Goal: Information Seeking & Learning: Understand process/instructions

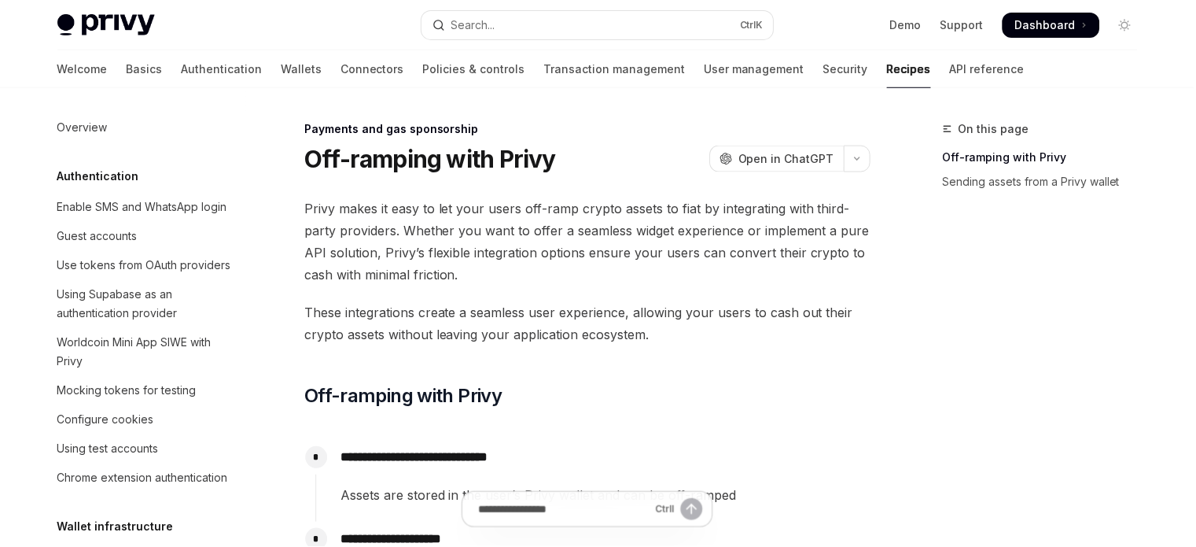
click at [531, 24] on button "Search... Ctrl K" at bounding box center [598, 25] width 352 height 28
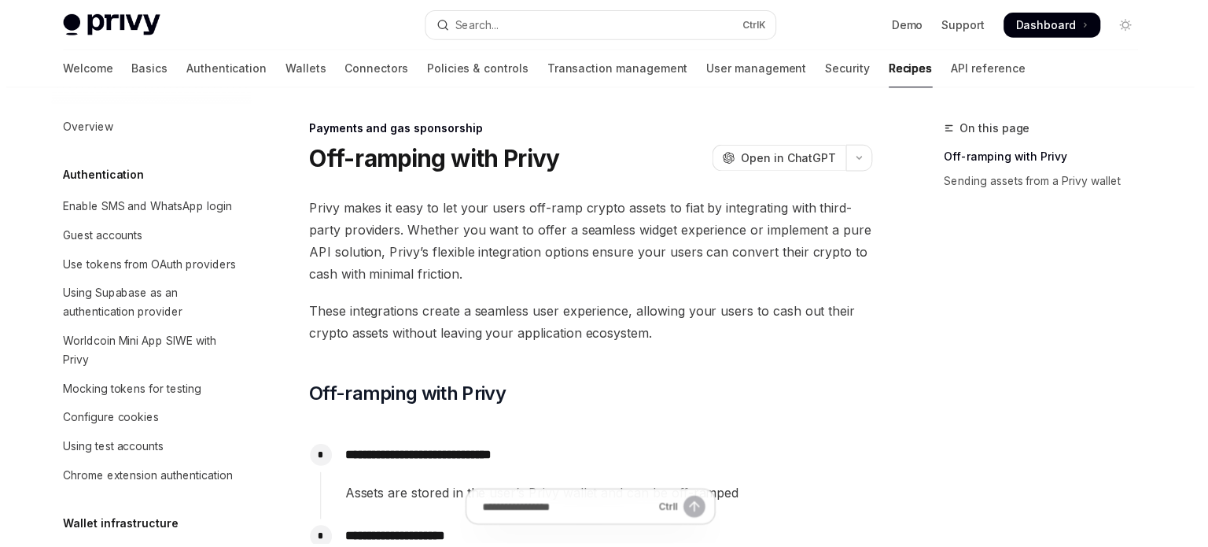
scroll to position [1369, 0]
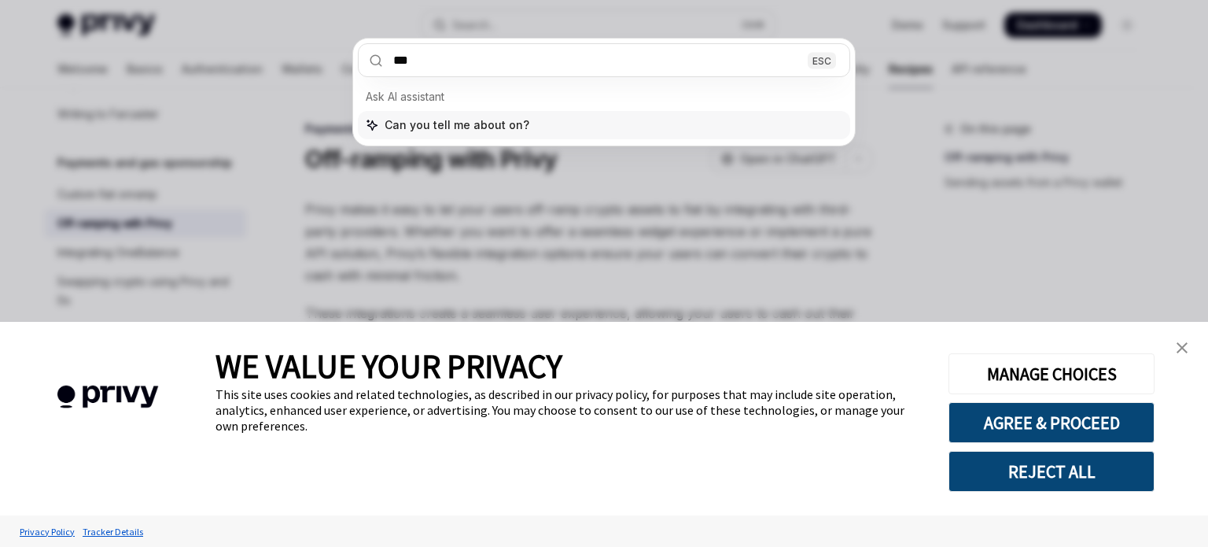
type input "****"
type textarea "*"
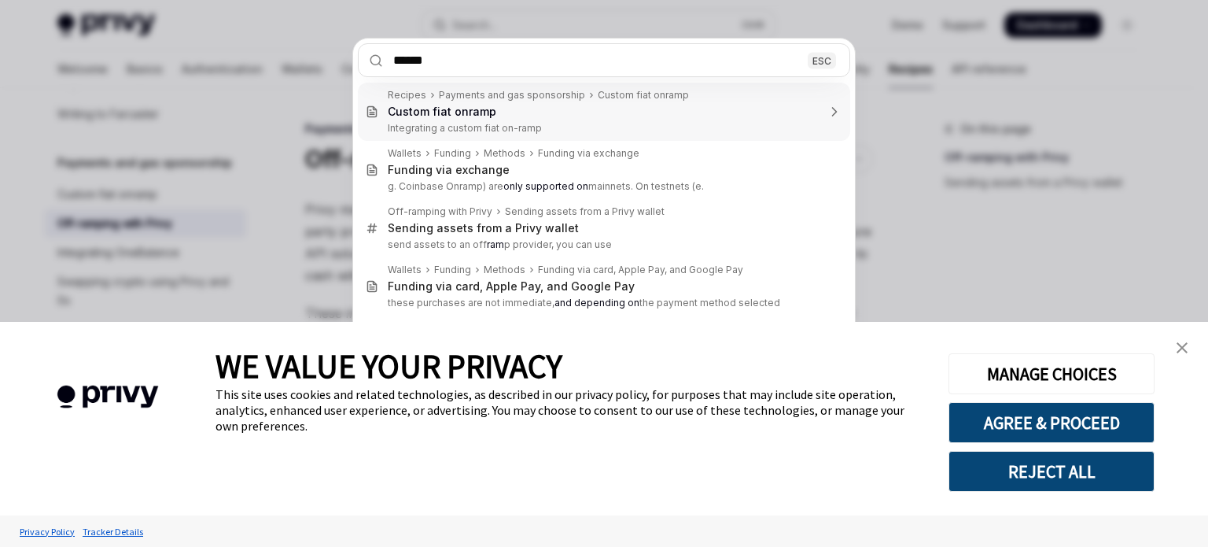
type input "********"
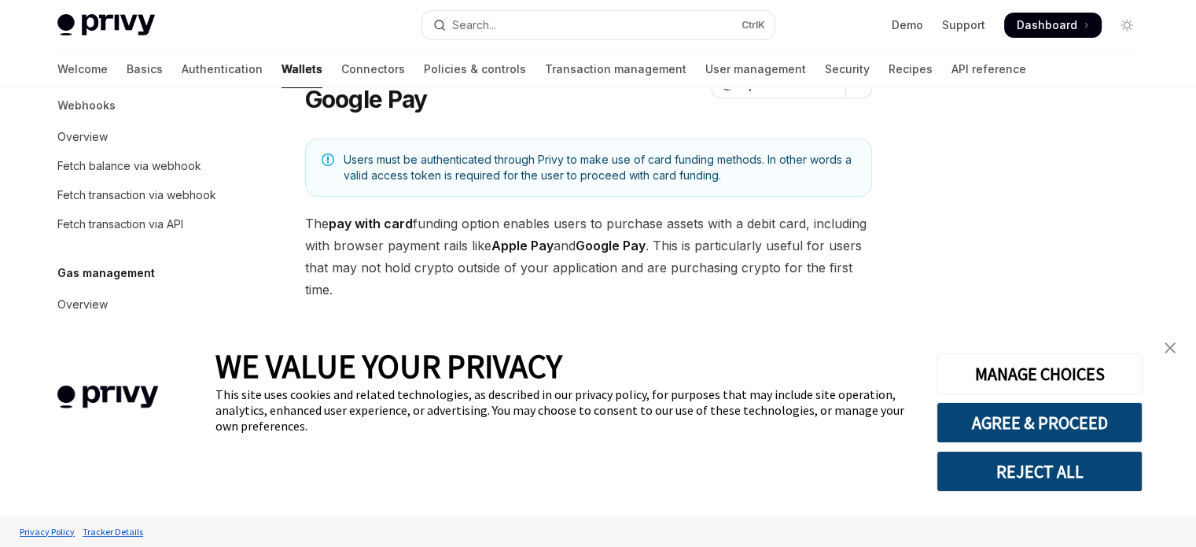
scroll to position [542, 0]
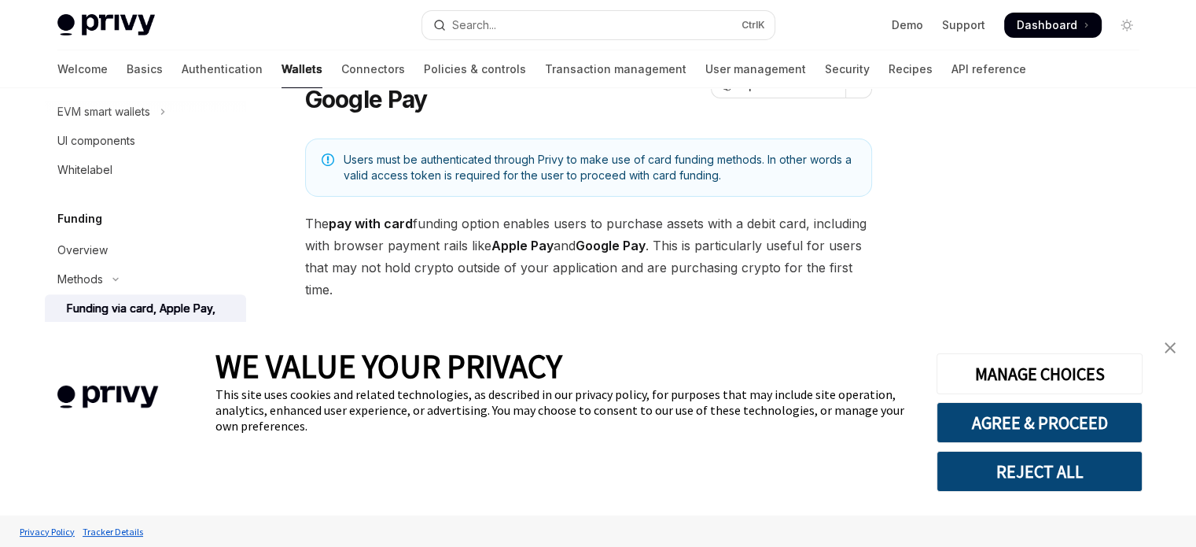
click at [1174, 342] on link "close banner" at bounding box center [1170, 347] width 31 height 31
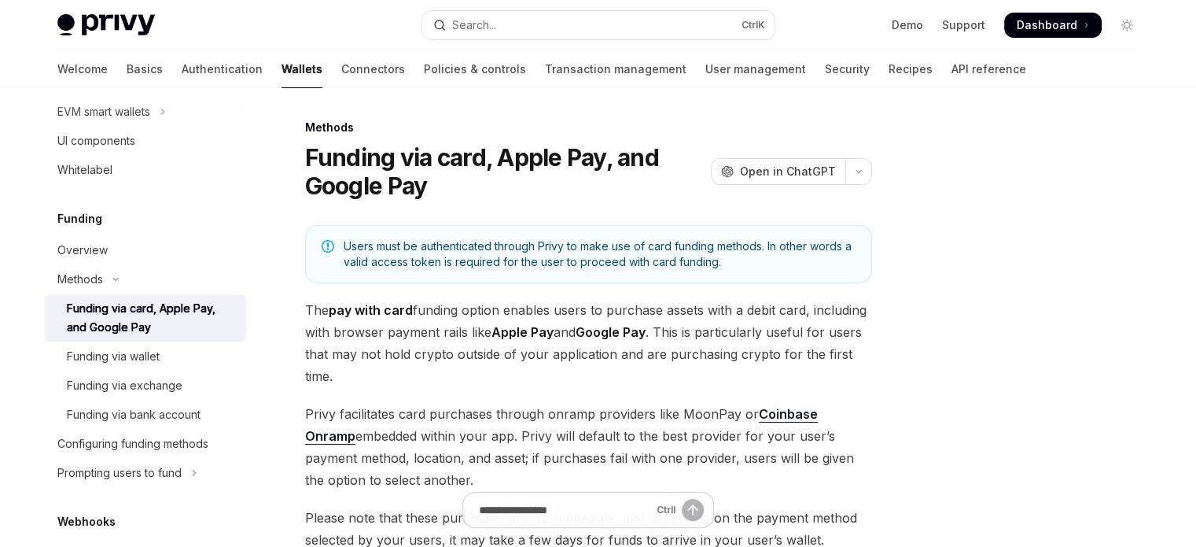
scroll to position [0, 0]
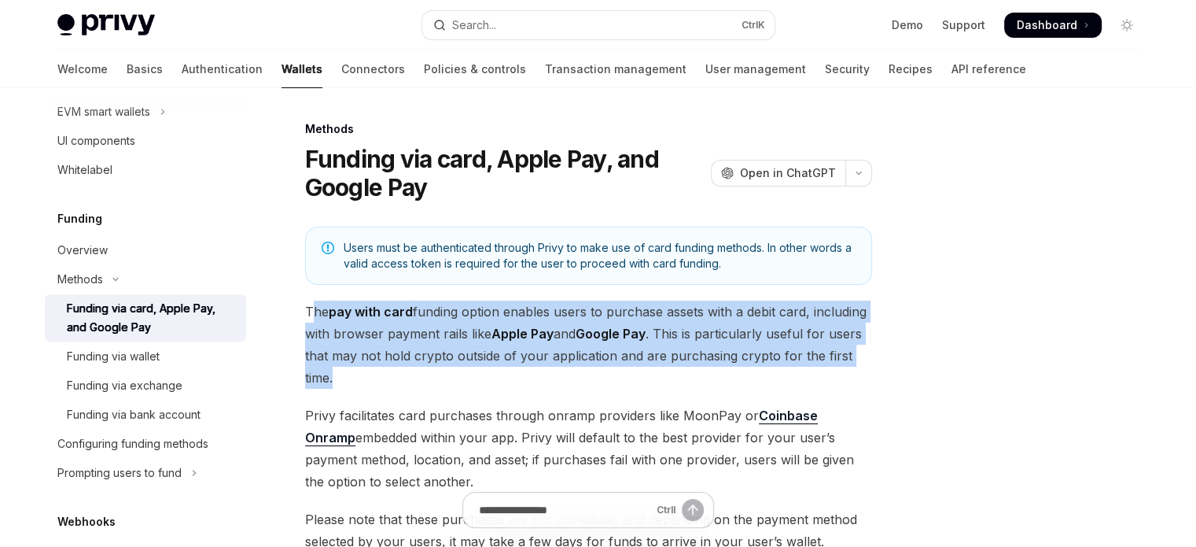
drag, startPoint x: 315, startPoint y: 311, endPoint x: 441, endPoint y: 377, distance: 142.5
click at [351, 383] on span "The pay with card funding option enables users to purchase assets with a debit …" at bounding box center [588, 344] width 567 height 88
click at [441, 377] on span "The pay with card funding option enables users to purchase assets with a debit …" at bounding box center [588, 344] width 567 height 88
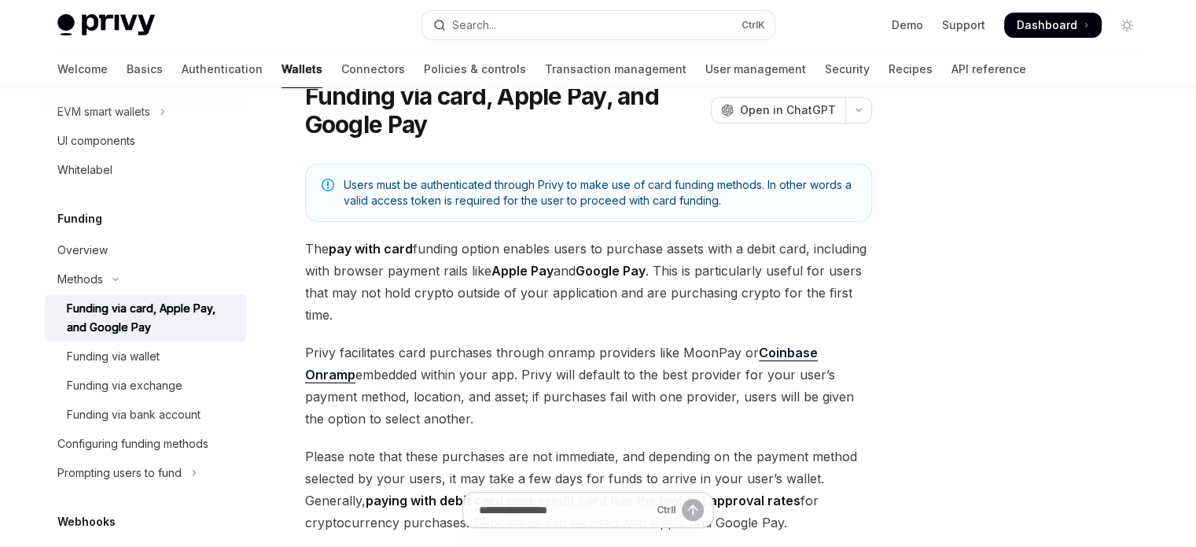
scroll to position [79, 0]
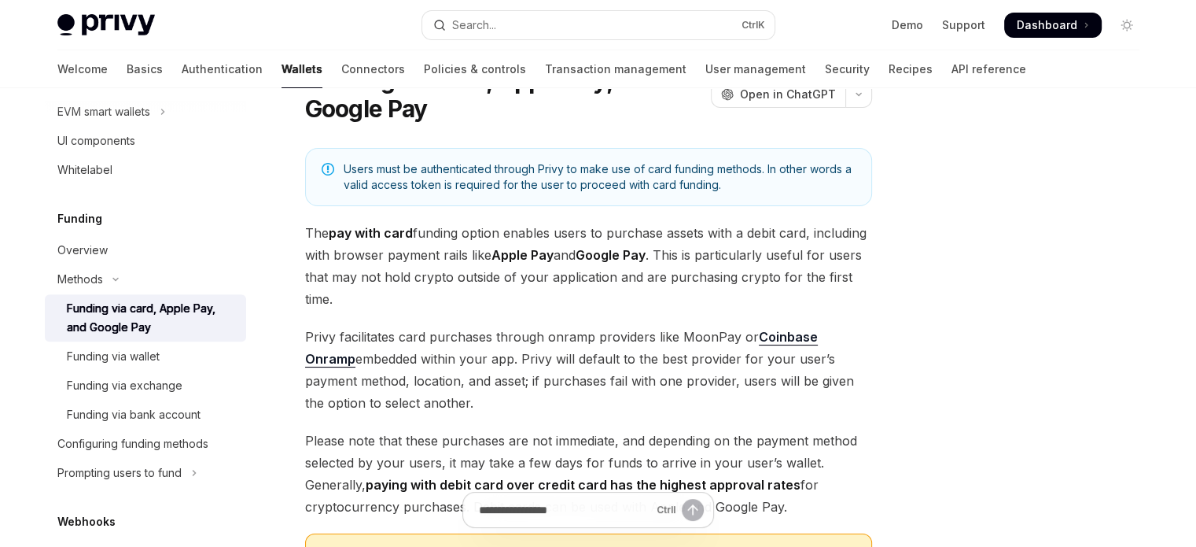
drag, startPoint x: 304, startPoint y: 336, endPoint x: 456, endPoint y: 399, distance: 164.3
click at [440, 399] on span "Privy facilitates card purchases through onramp providers like MoonPay or Coinb…" at bounding box center [588, 370] width 567 height 88
click at [456, 399] on span "Privy facilitates card purchases through onramp providers like MoonPay or Coinb…" at bounding box center [588, 370] width 567 height 88
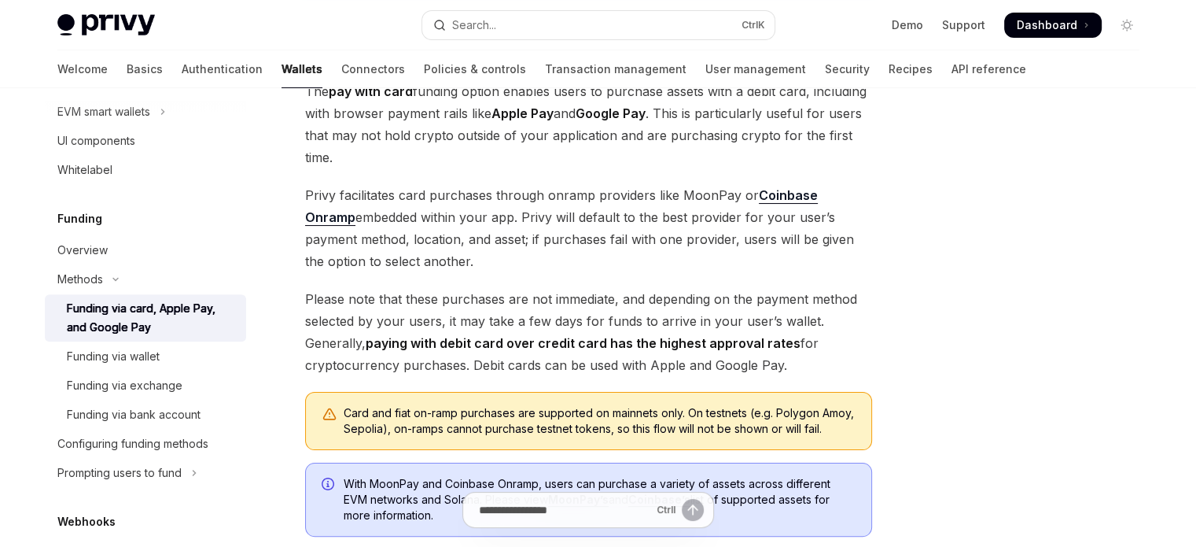
scroll to position [236, 0]
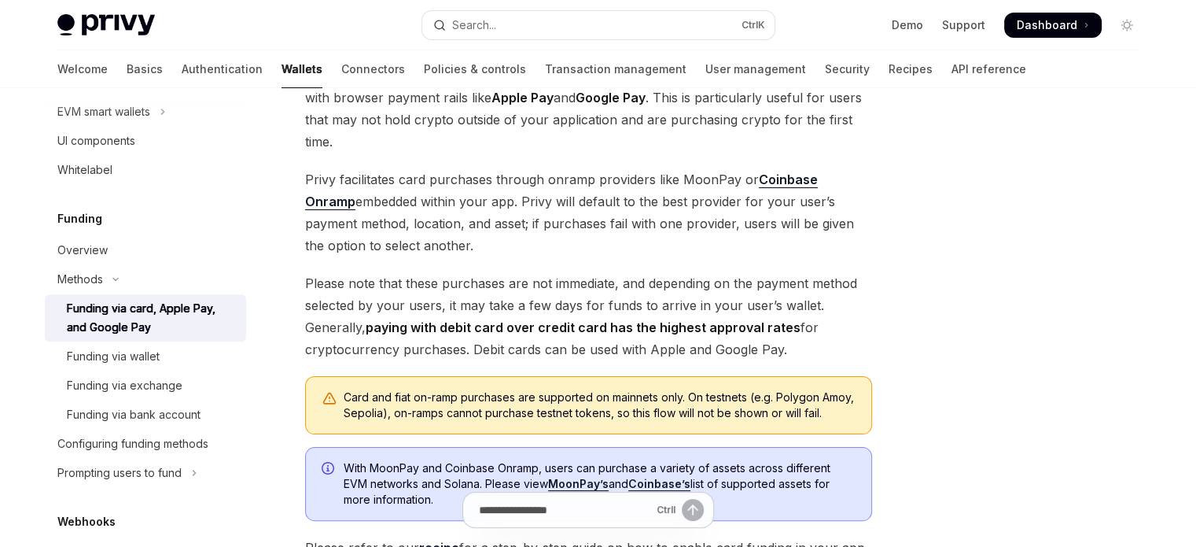
drag, startPoint x: 303, startPoint y: 279, endPoint x: 812, endPoint y: 353, distance: 514.2
click at [812, 353] on div "Methods Funding via card, Apple Pay, and Google Pay OpenAI Open in ChatGPT Open…" at bounding box center [441, 393] width 868 height 1019
click at [853, 352] on span "Please note that these purchases are not immediate, and depending on the paymen…" at bounding box center [588, 316] width 567 height 88
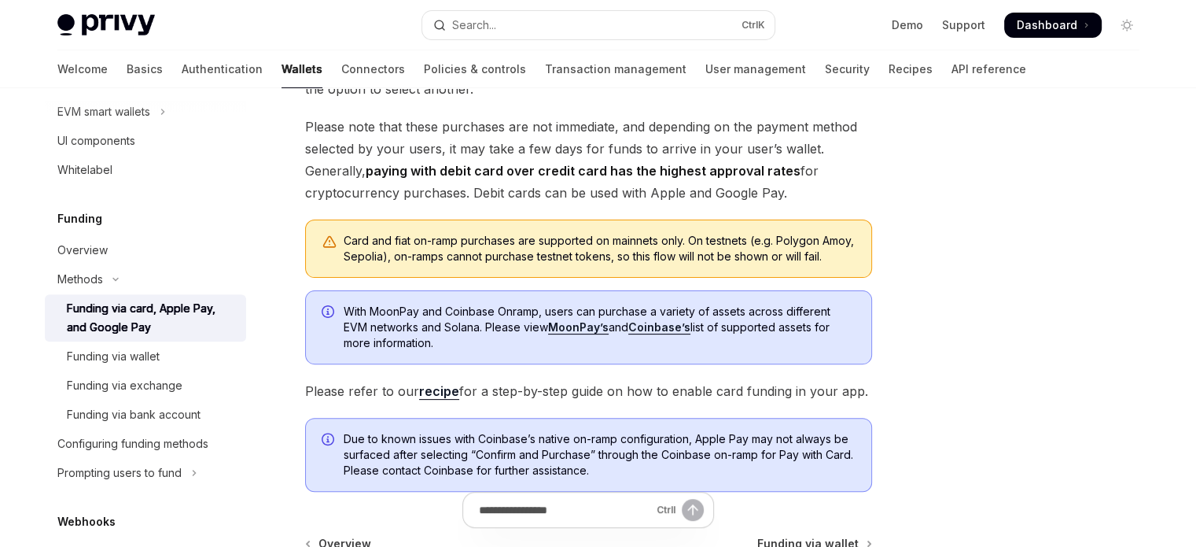
scroll to position [393, 0]
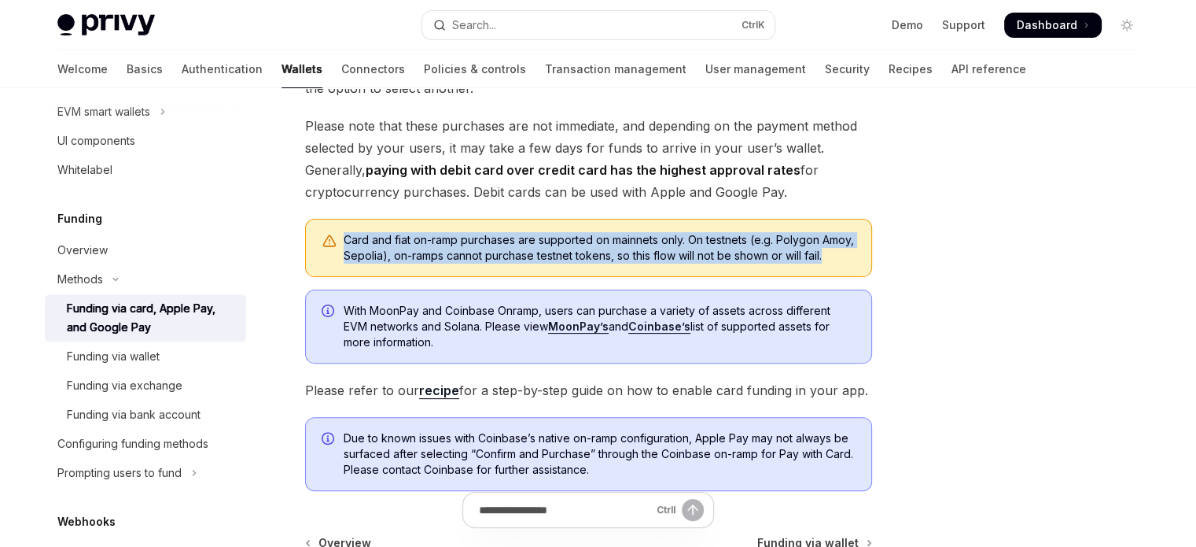
drag, startPoint x: 348, startPoint y: 238, endPoint x: 382, endPoint y: 276, distance: 51.2
click at [382, 263] on div "Card and fiat on-ramp purchases are supported on mainnets only. On testnets (e.…" at bounding box center [600, 247] width 512 height 31
drag, startPoint x: 343, startPoint y: 326, endPoint x: 477, endPoint y: 359, distance: 137.7
click at [473, 350] on span "With MoonPay and Coinbase Onramp, users can purchase a variety of assets across…" at bounding box center [600, 326] width 512 height 47
click at [479, 350] on span "With MoonPay and Coinbase Onramp, users can purchase a variety of assets across…" at bounding box center [600, 326] width 512 height 47
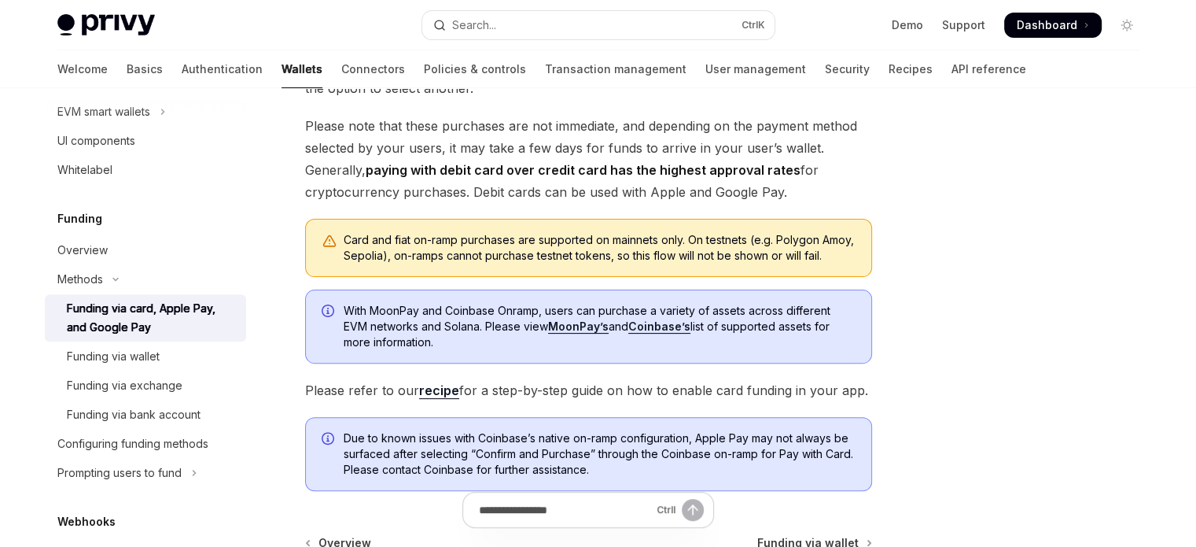
scroll to position [472, 0]
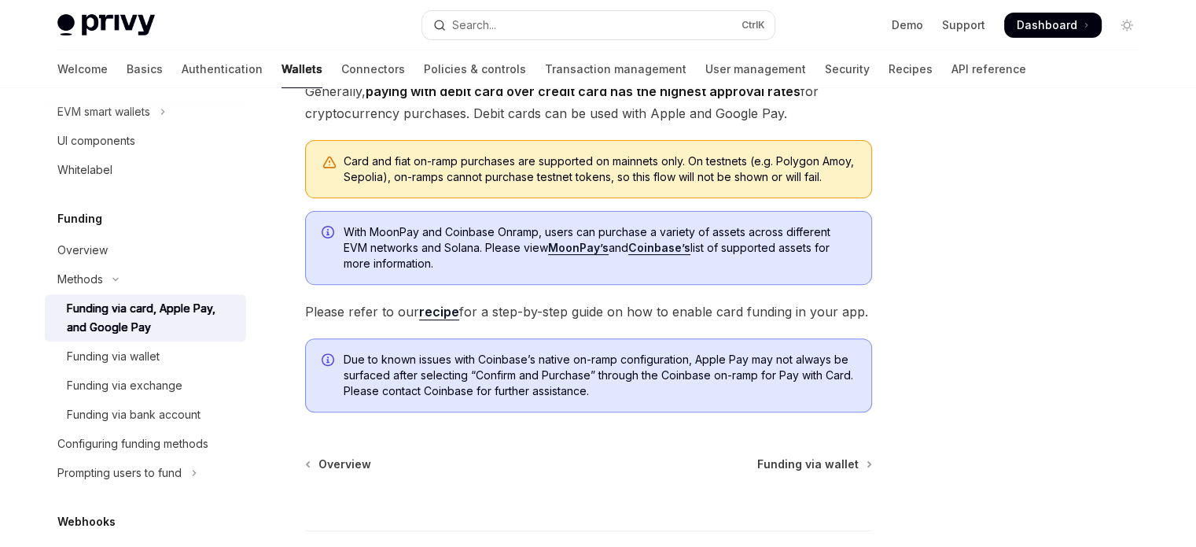
drag, startPoint x: 305, startPoint y: 329, endPoint x: 872, endPoint y: 322, distance: 567.1
click at [868, 322] on span "Please refer to our recipe for a step-by-[PERSON_NAME] on how to enable card fu…" at bounding box center [588, 311] width 567 height 22
click at [910, 321] on div "Methods Funding via card, Apple Pay, and Google Pay OpenAI Open in ChatGPT Open…" at bounding box center [598, 141] width 1107 height 1050
click at [982, 380] on div at bounding box center [1032, 333] width 239 height 427
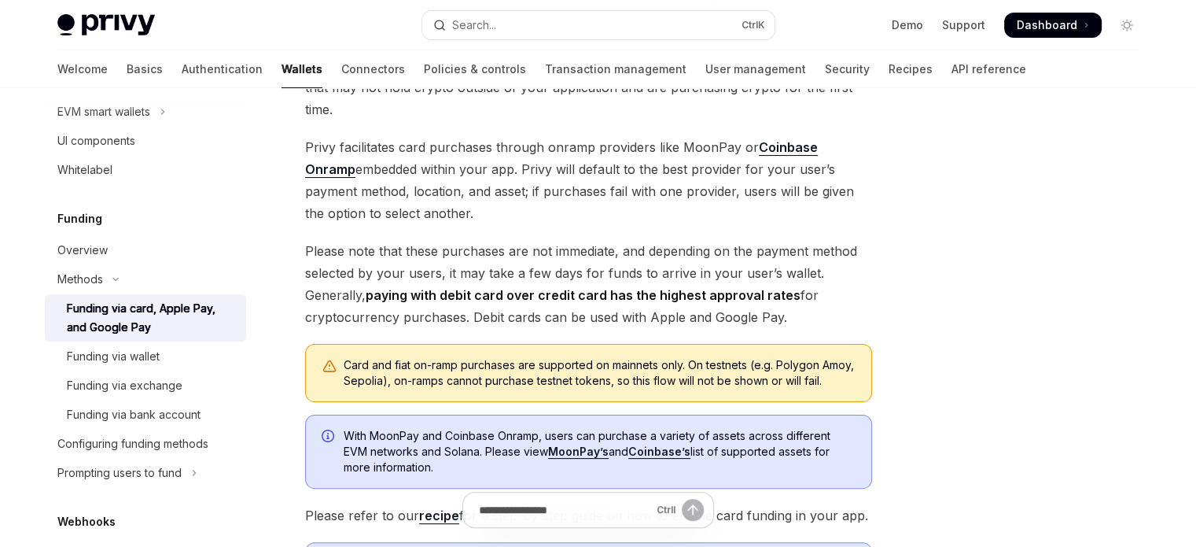
scroll to position [0, 0]
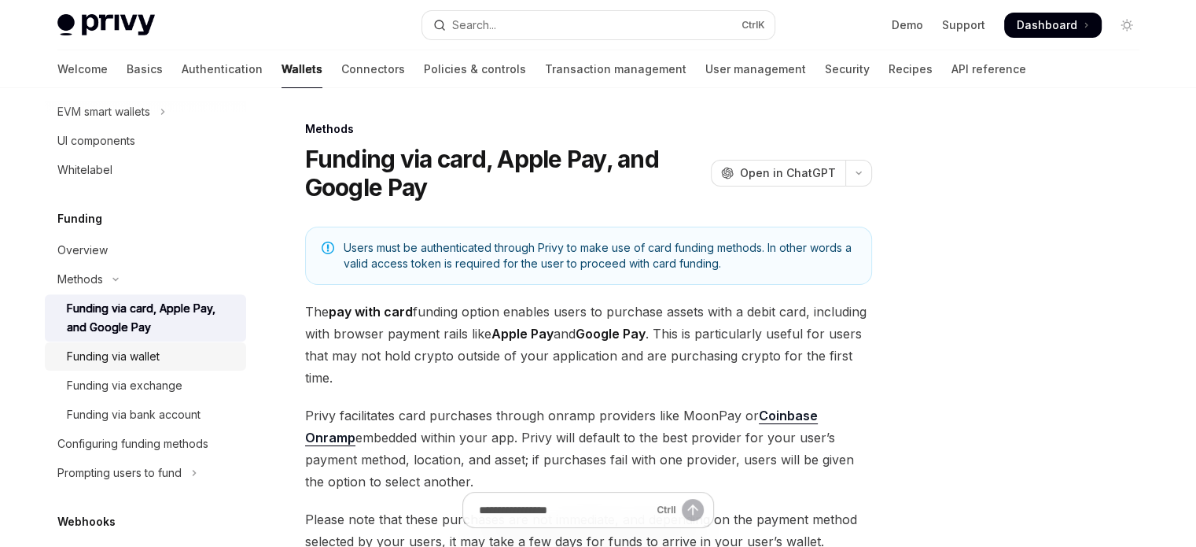
click at [192, 358] on div "Funding via wallet" at bounding box center [152, 356] width 170 height 19
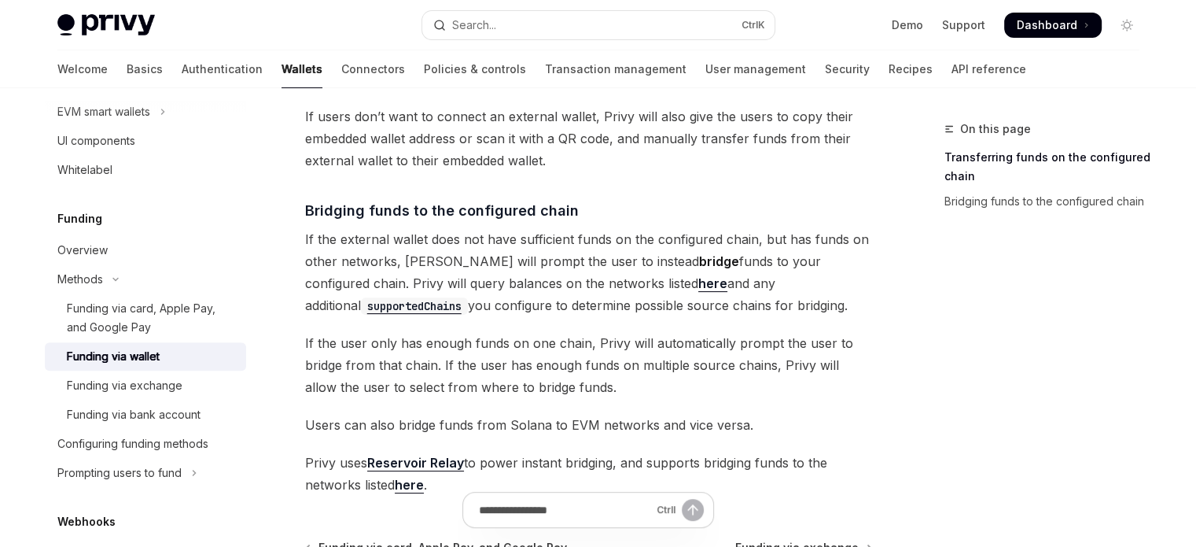
scroll to position [472, 0]
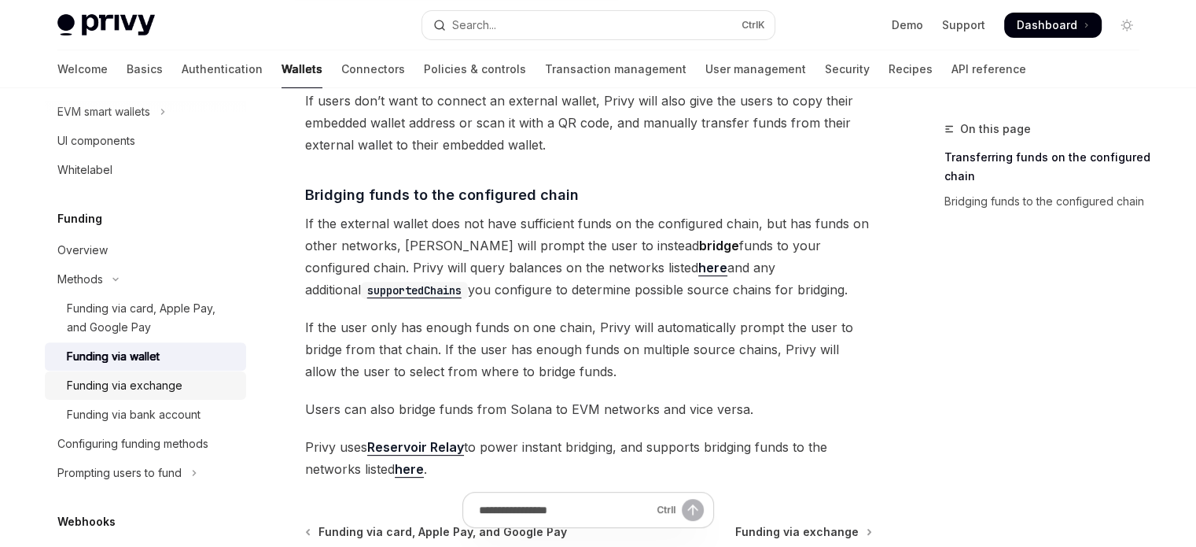
click at [128, 379] on div "Funding via exchange" at bounding box center [125, 385] width 116 height 19
type textarea "*"
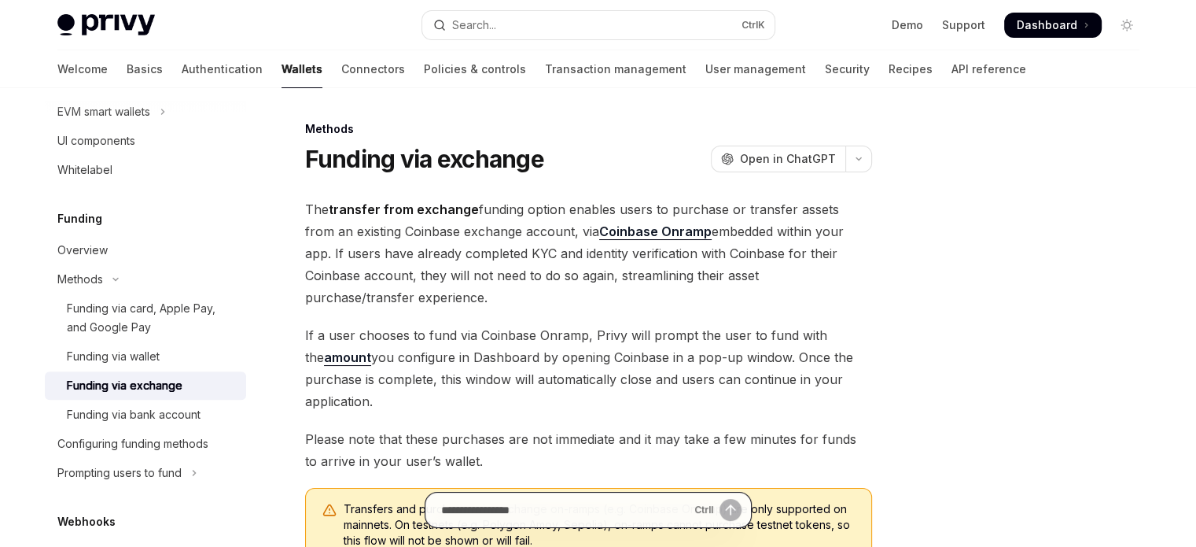
click at [573, 511] on input "Ask a question..." at bounding box center [564, 509] width 247 height 35
type input "**********"
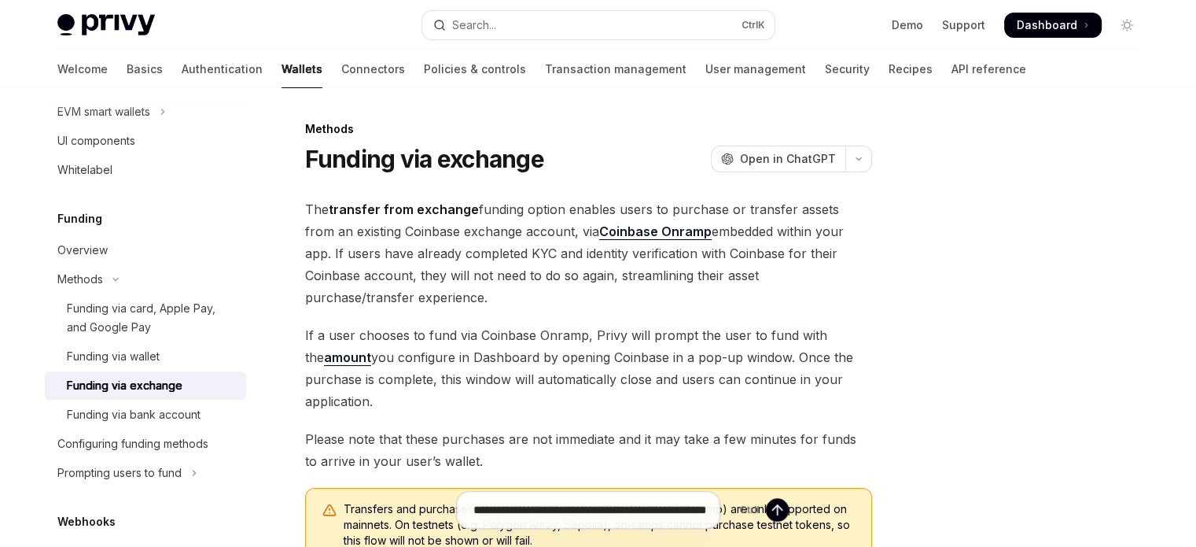
type textarea "*"
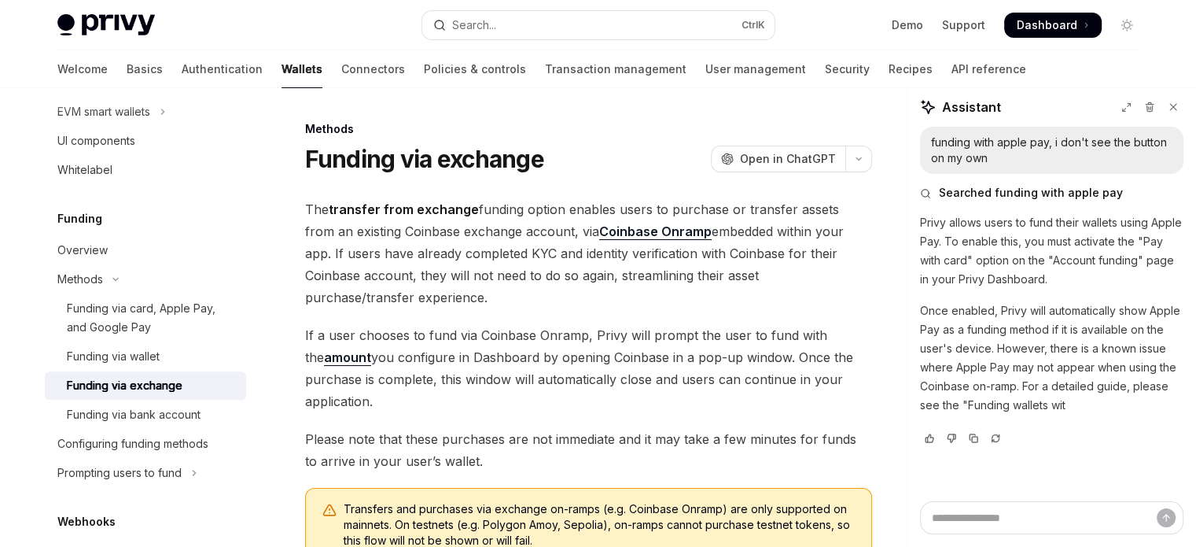
scroll to position [0, 0]
click at [979, 440] on div "Privy allows users to fund their wallets using Apple Pay. To enable this, you m…" at bounding box center [1051, 337] width 263 height 249
click at [979, 447] on span "Funding wallets with Apple Pay and Google Pay" at bounding box center [1030, 452] width 220 height 13
type textarea "*"
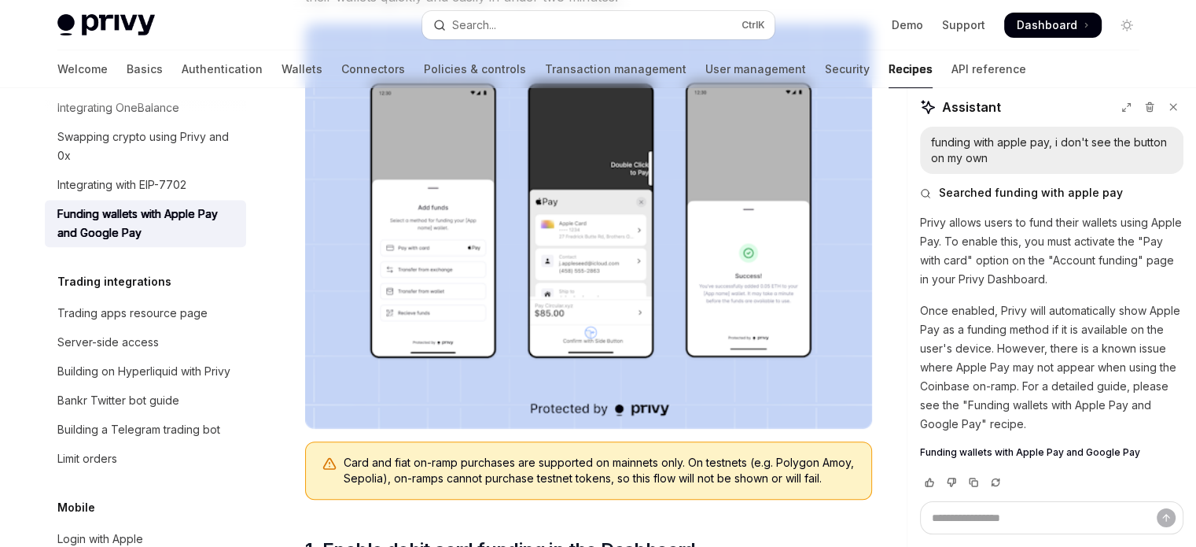
scroll to position [393, 0]
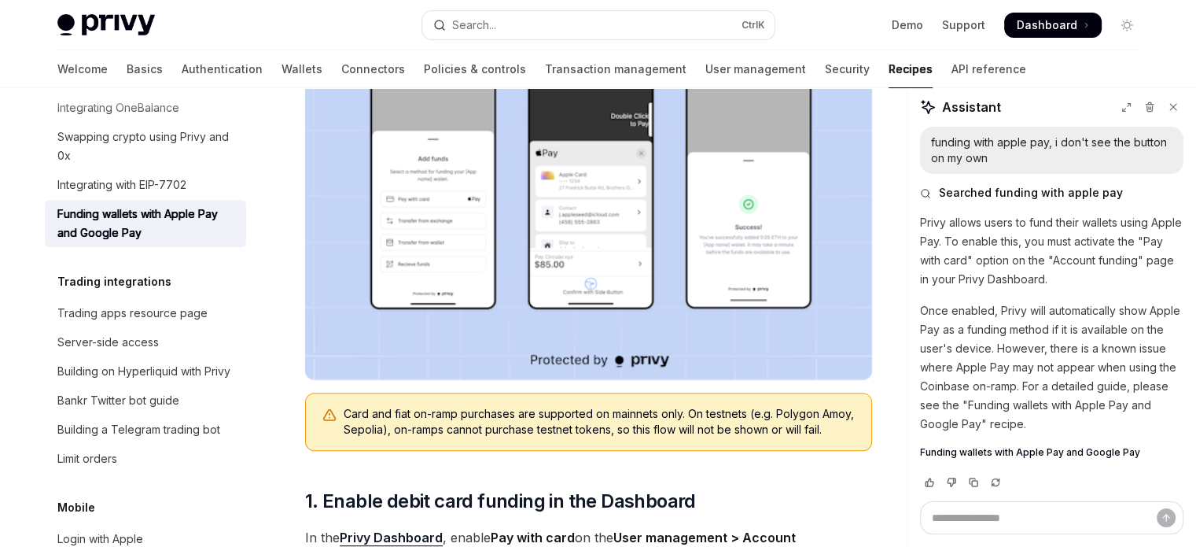
click at [499, 245] on img at bounding box center [588, 177] width 567 height 405
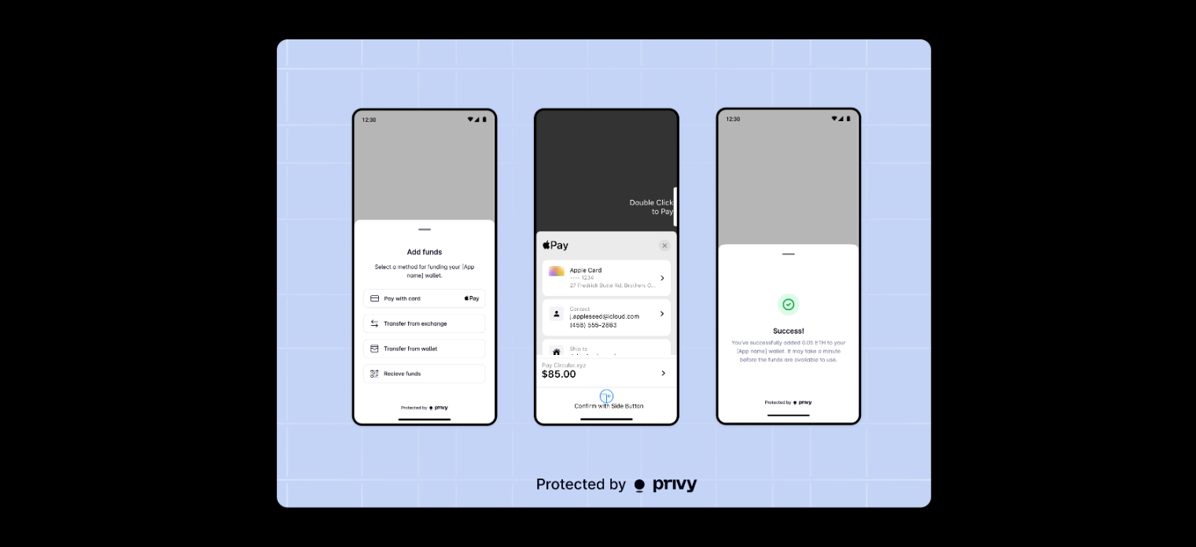
click at [373, 324] on img at bounding box center [604, 273] width 654 height 468
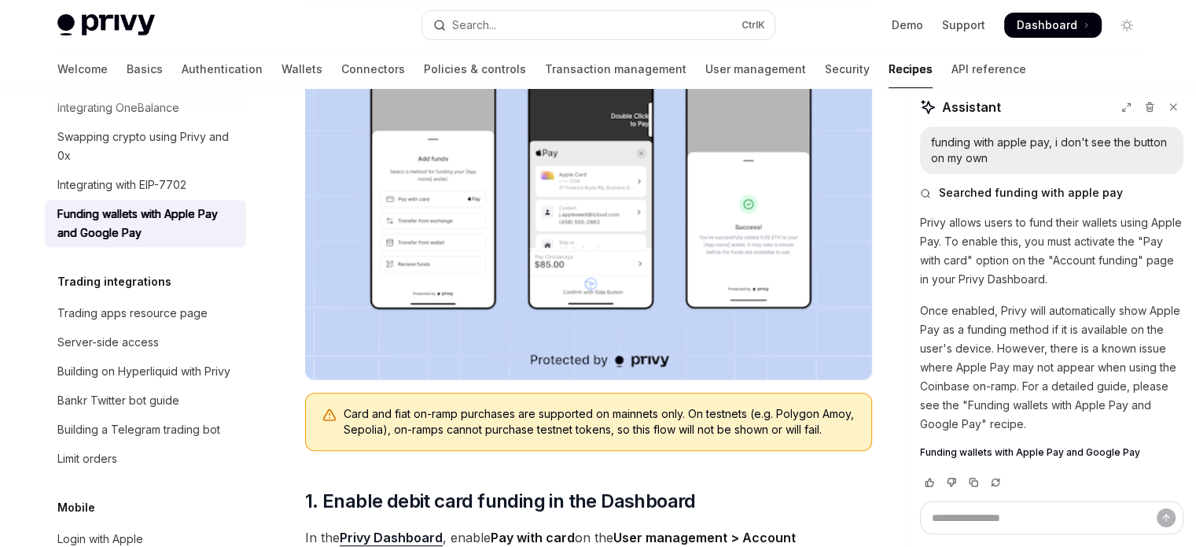
click at [406, 289] on img at bounding box center [588, 177] width 567 height 405
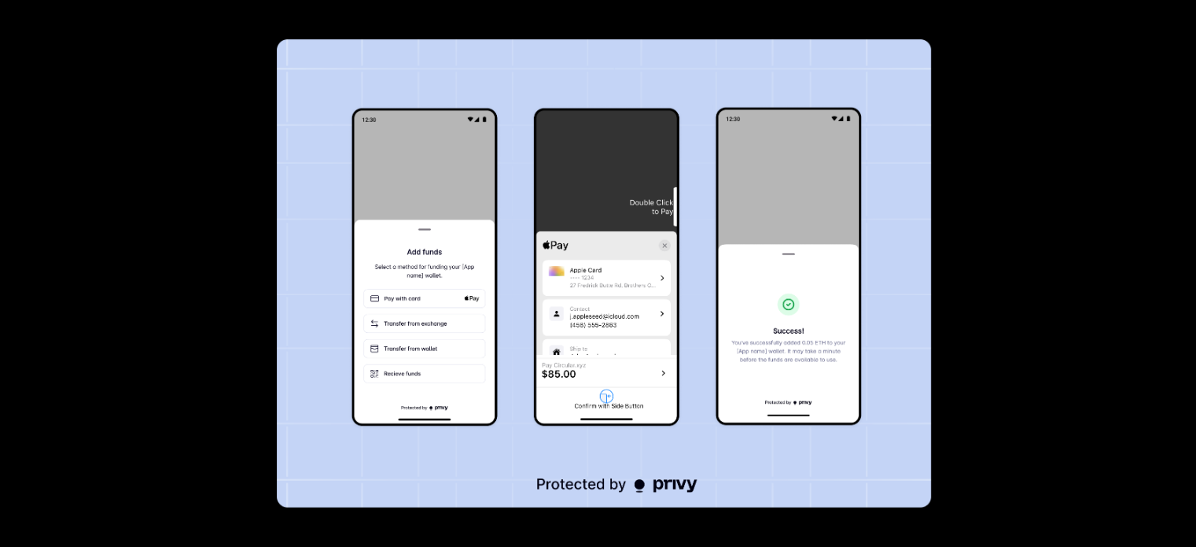
click at [139, 388] on div at bounding box center [598, 273] width 1196 height 547
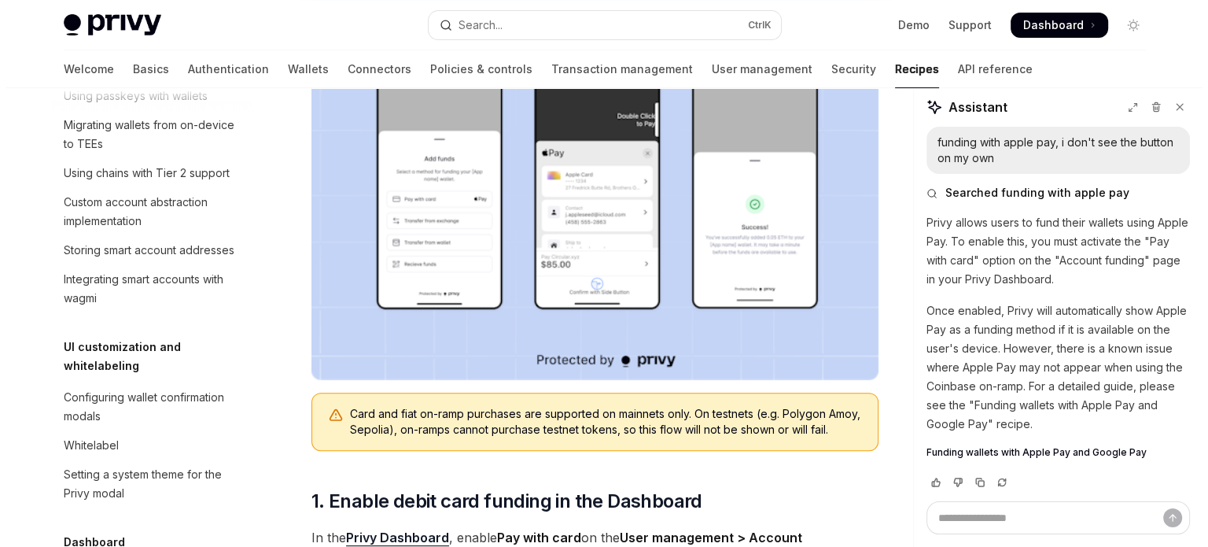
scroll to position [116, 0]
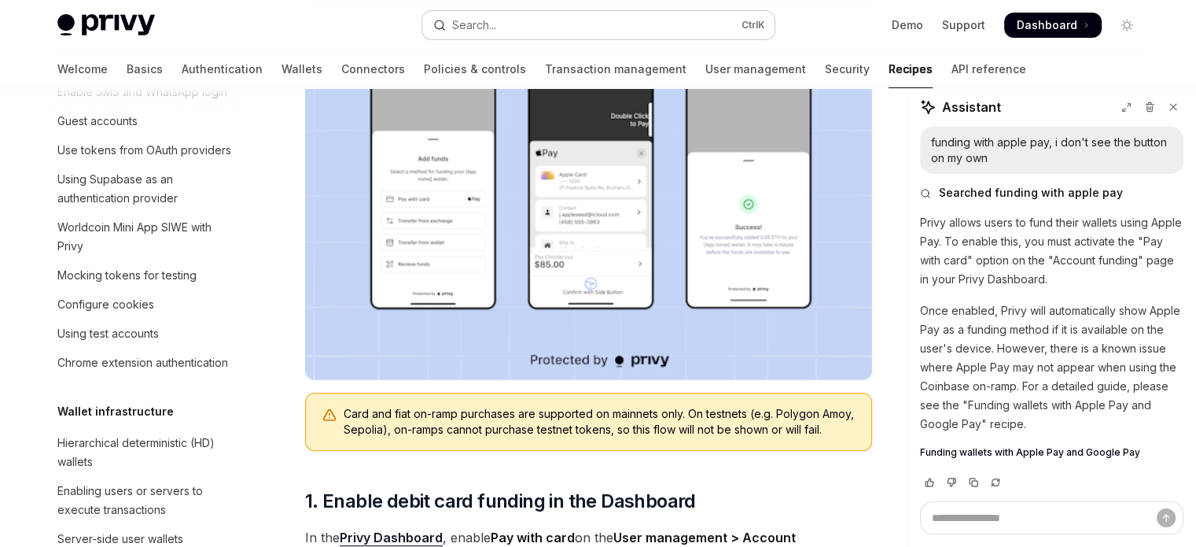
click at [575, 30] on button "Search... Ctrl K" at bounding box center [598, 25] width 352 height 28
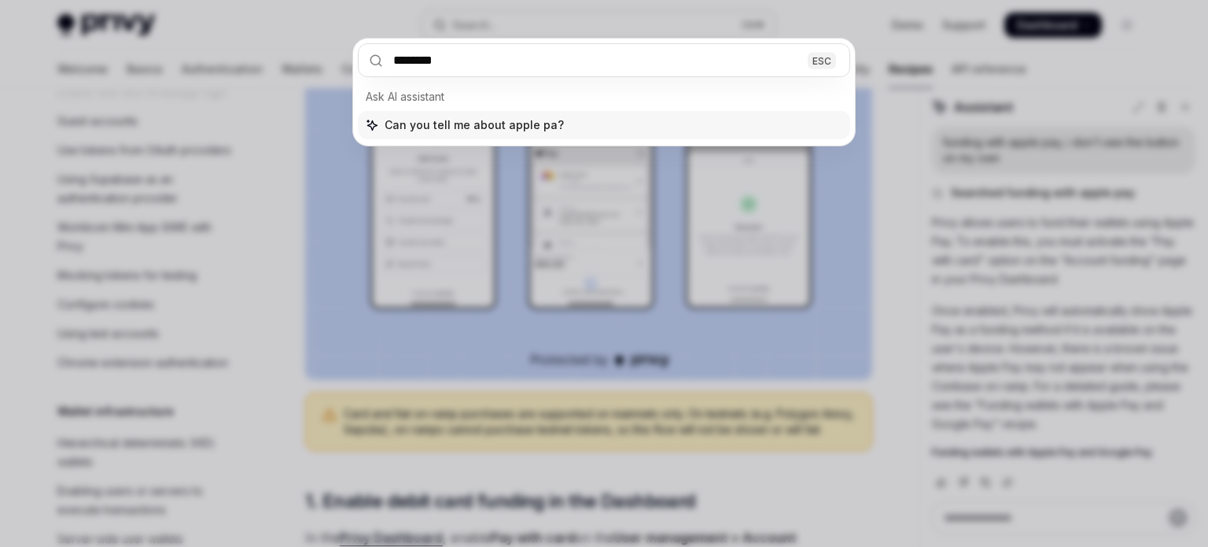
type input "*********"
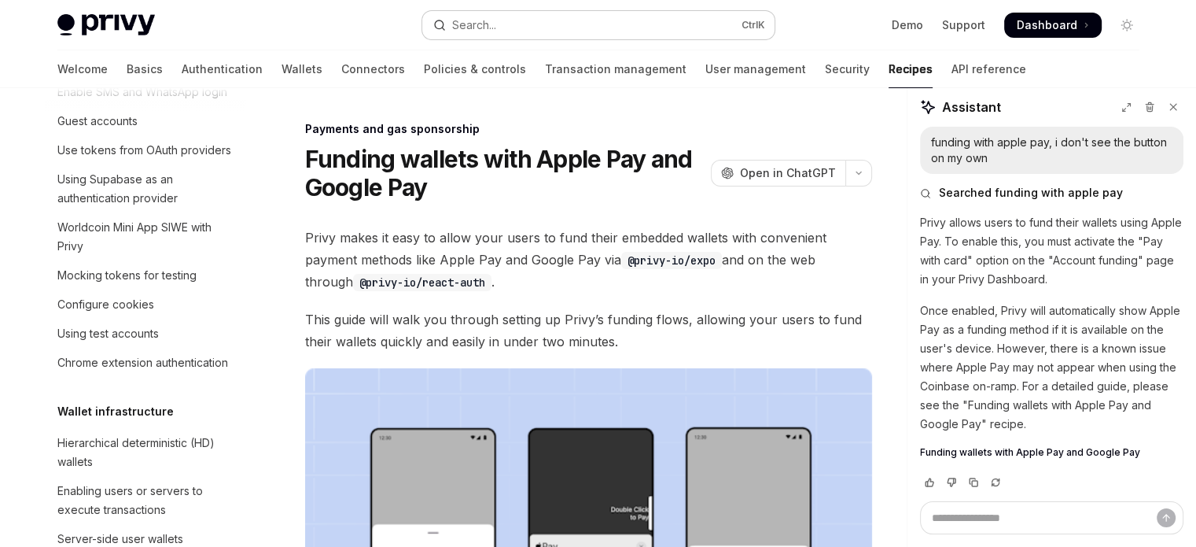
click at [506, 22] on button "Search... Ctrl K" at bounding box center [598, 25] width 352 height 28
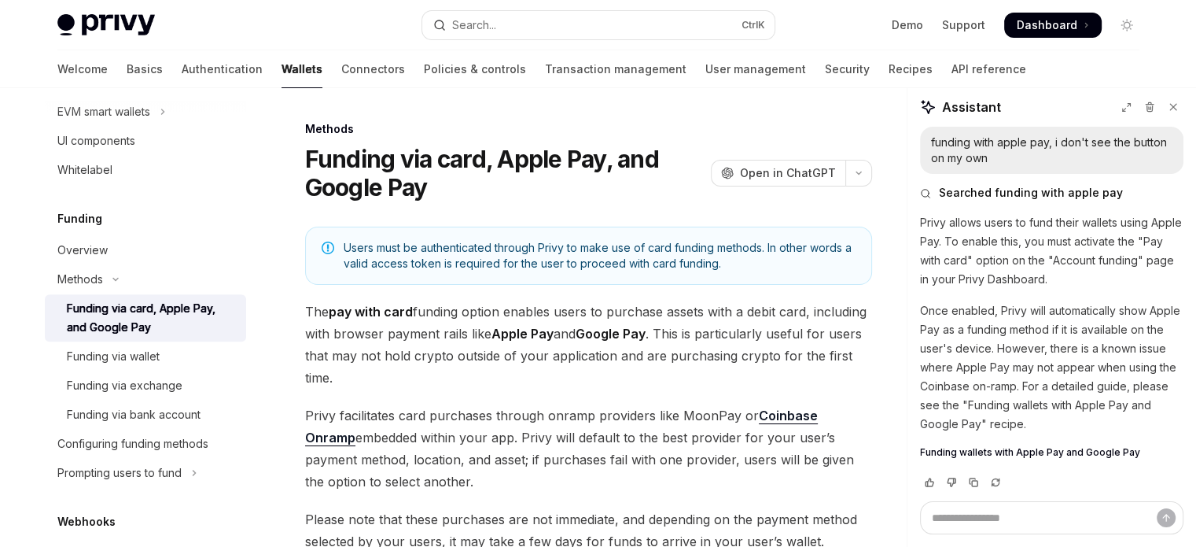
click at [525, 336] on strong "Apple Pay" at bounding box center [523, 334] width 62 height 16
click at [494, 335] on strong "Apple Pay" at bounding box center [523, 334] width 62 height 16
click at [664, 333] on span "The pay with card funding option enables users to purchase assets with a debit …" at bounding box center [588, 344] width 567 height 88
drag, startPoint x: 664, startPoint y: 333, endPoint x: 812, endPoint y: 336, distance: 147.9
click at [812, 336] on span "The pay with card funding option enables users to purchase assets with a debit …" at bounding box center [588, 344] width 567 height 88
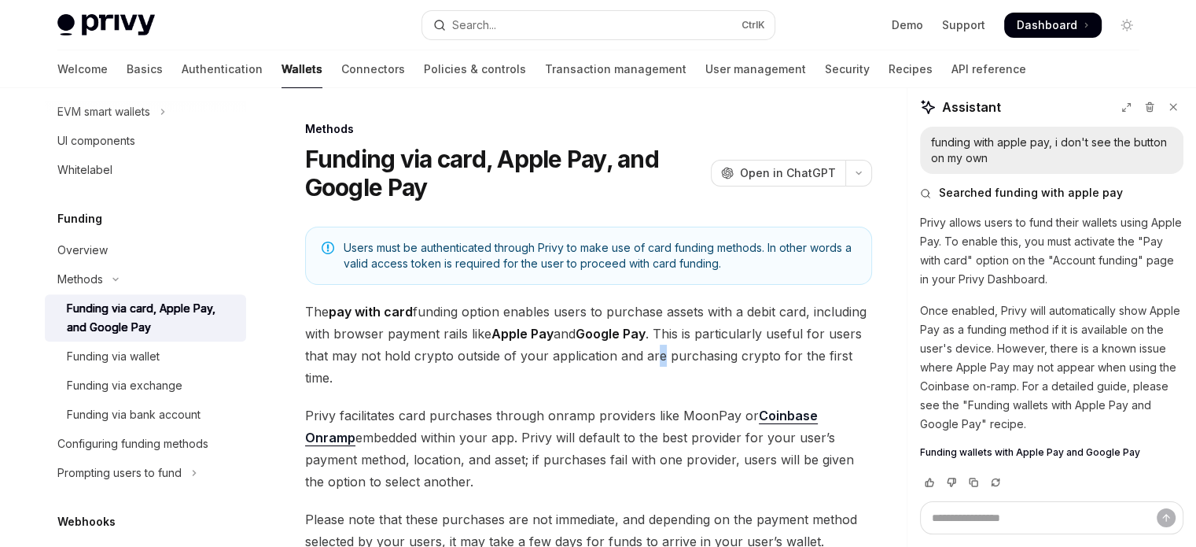
click at [655, 356] on span "The pay with card funding option enables users to purchase assets with a debit …" at bounding box center [588, 344] width 567 height 88
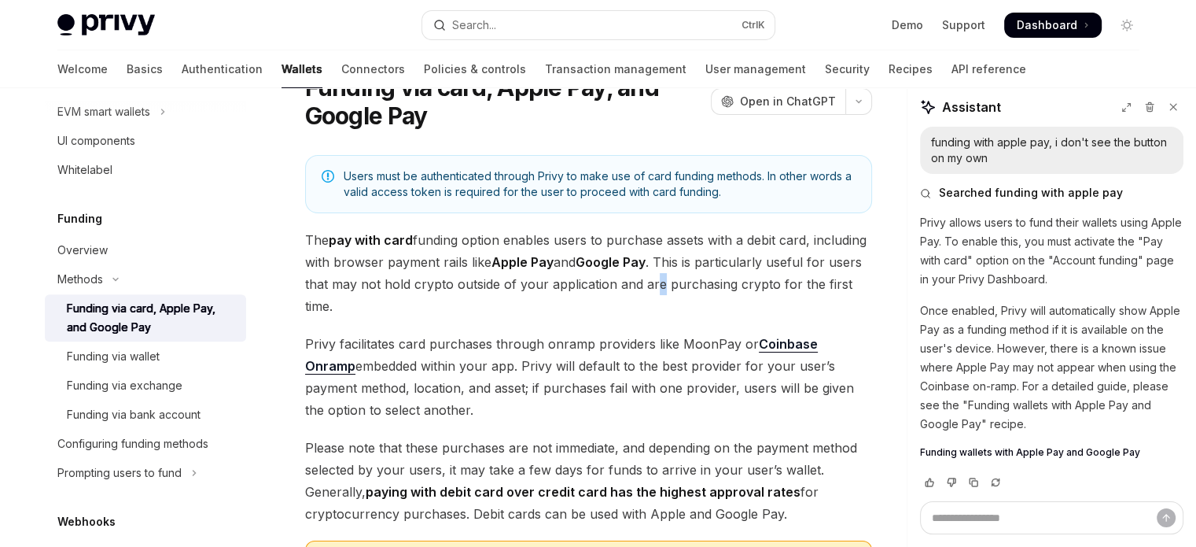
scroll to position [54, 0]
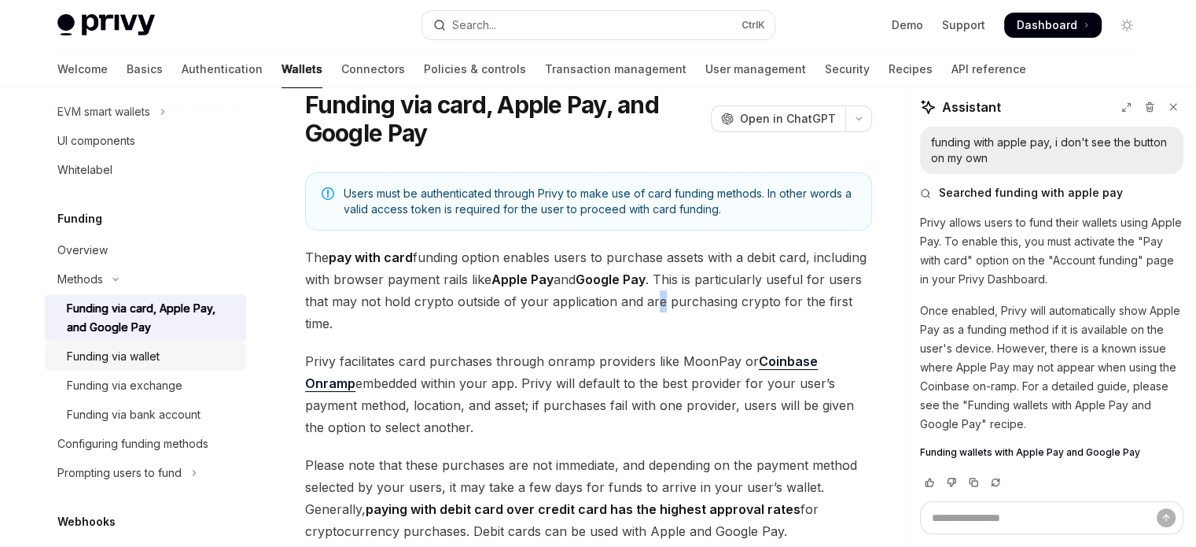
click at [171, 365] on link "Funding via wallet" at bounding box center [145, 356] width 201 height 28
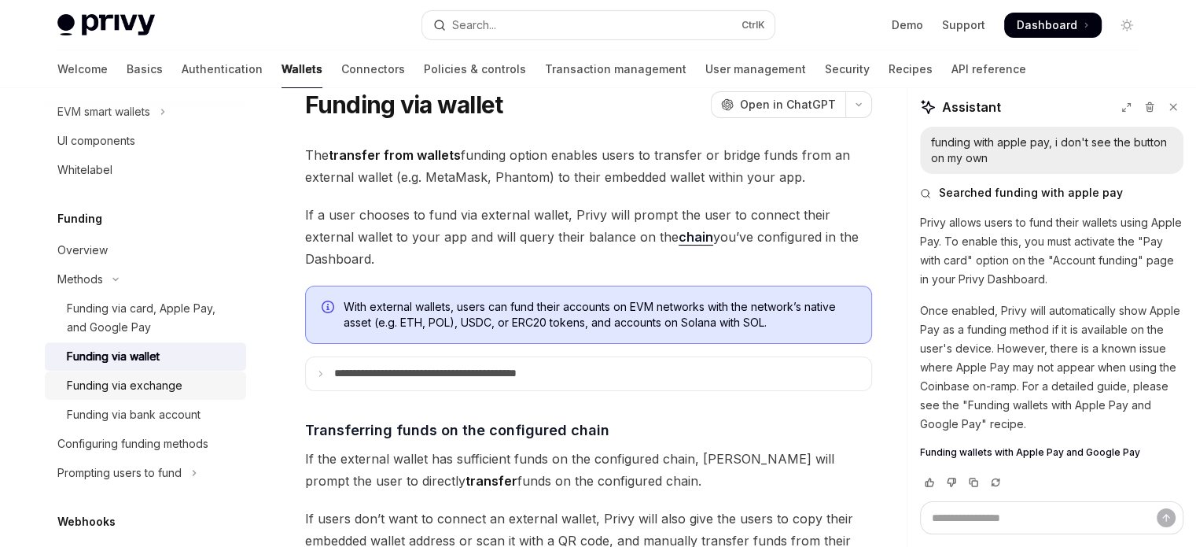
click at [168, 380] on div "Funding via exchange" at bounding box center [125, 385] width 116 height 19
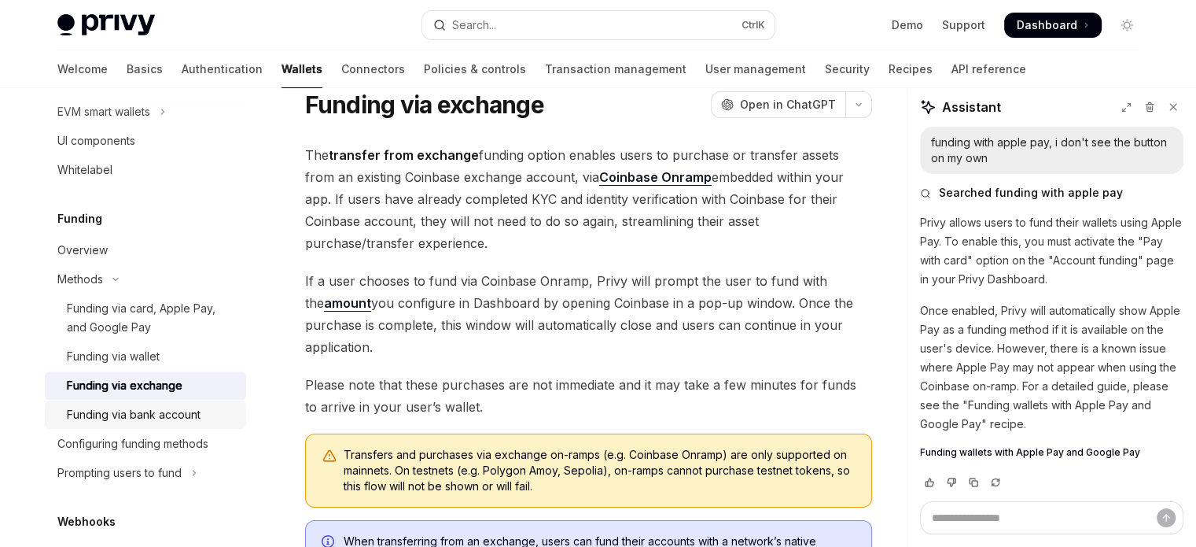
click at [168, 411] on div "Funding via bank account" at bounding box center [134, 414] width 134 height 19
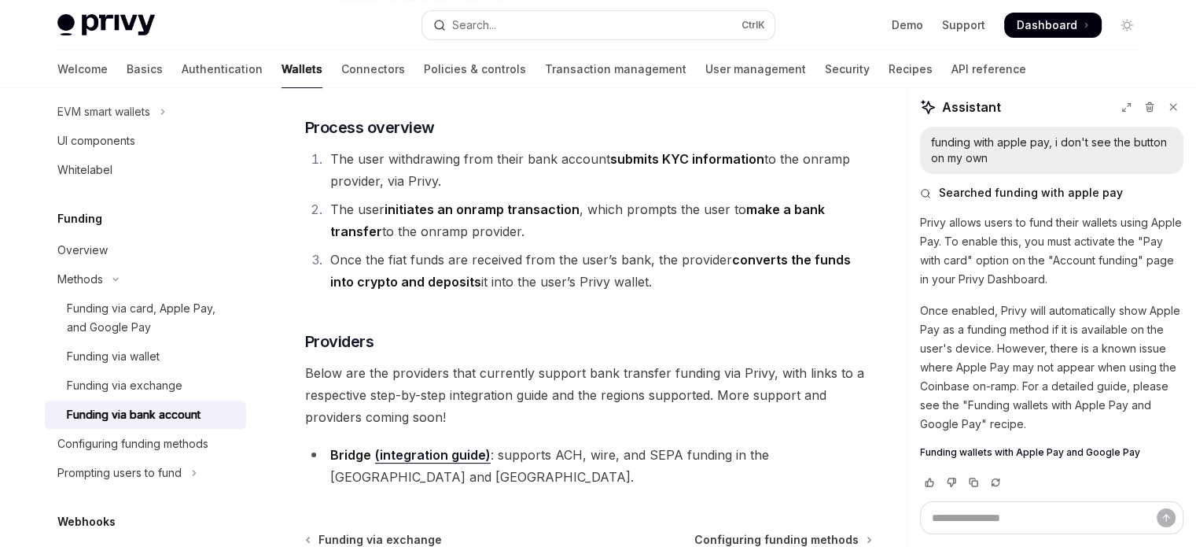
scroll to position [315, 0]
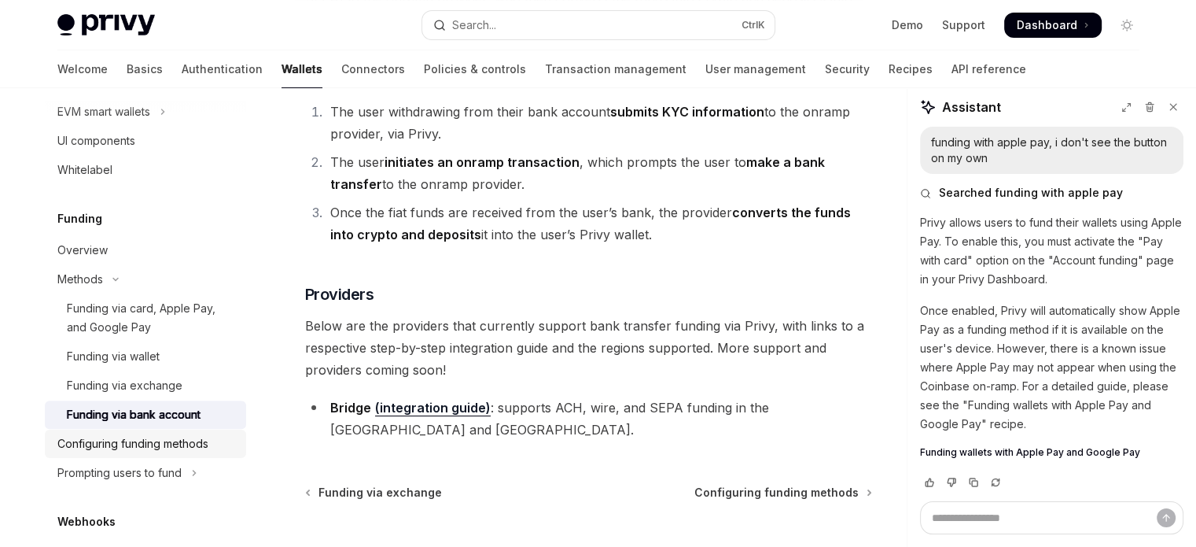
click at [108, 438] on div "Configuring funding methods" at bounding box center [132, 443] width 151 height 19
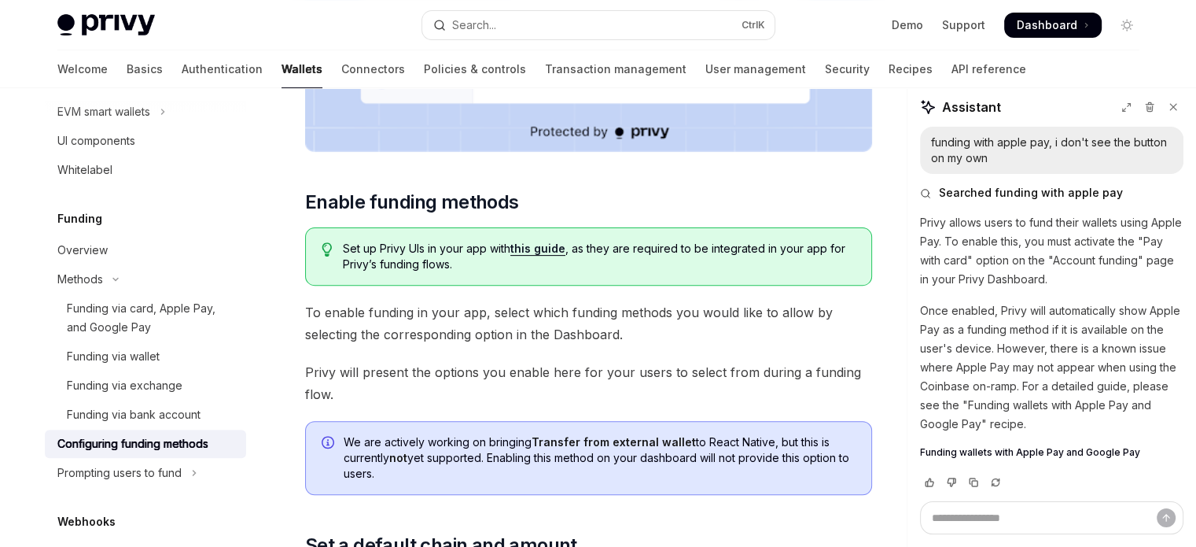
scroll to position [787, 0]
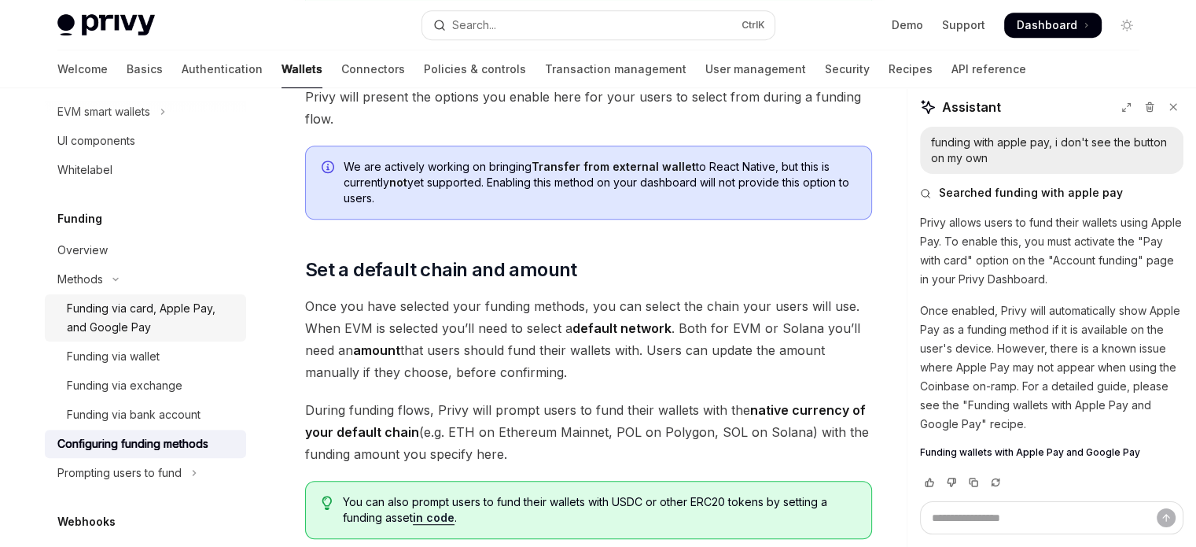
click at [114, 311] on div "Funding via card, Apple Pay, and Google Pay" at bounding box center [152, 318] width 170 height 38
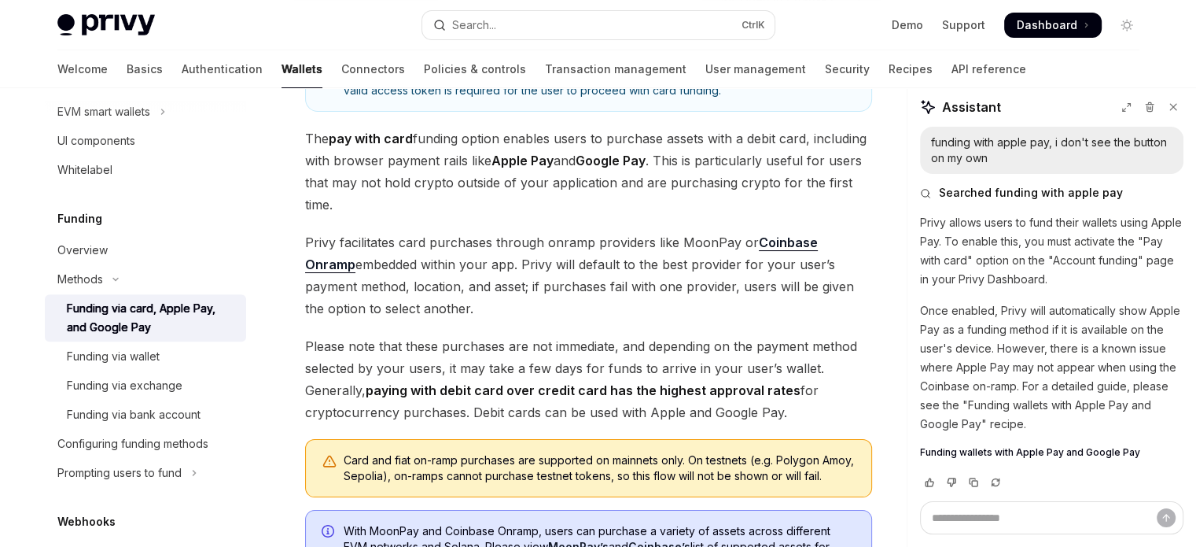
scroll to position [133, 0]
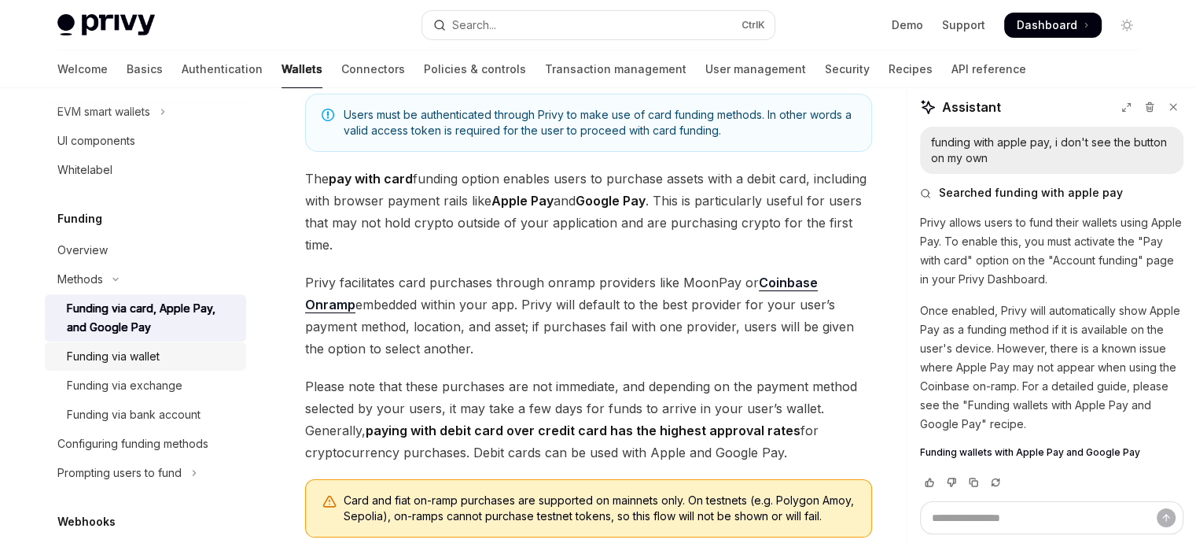
click at [107, 355] on div "Funding via wallet" at bounding box center [113, 356] width 93 height 19
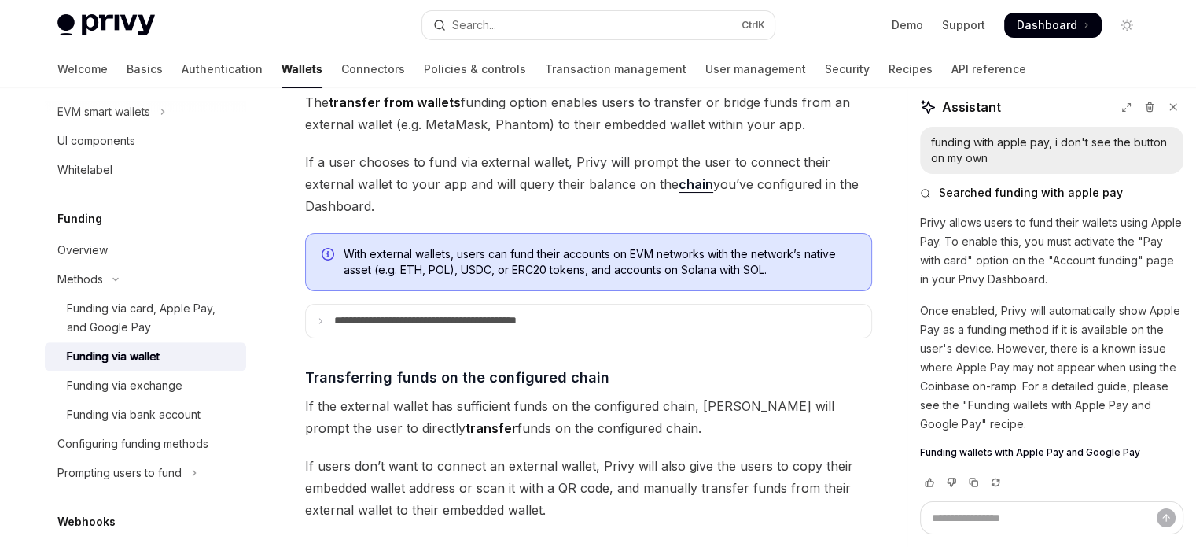
scroll to position [107, 0]
click at [345, 321] on p "**********" at bounding box center [460, 321] width 252 height 14
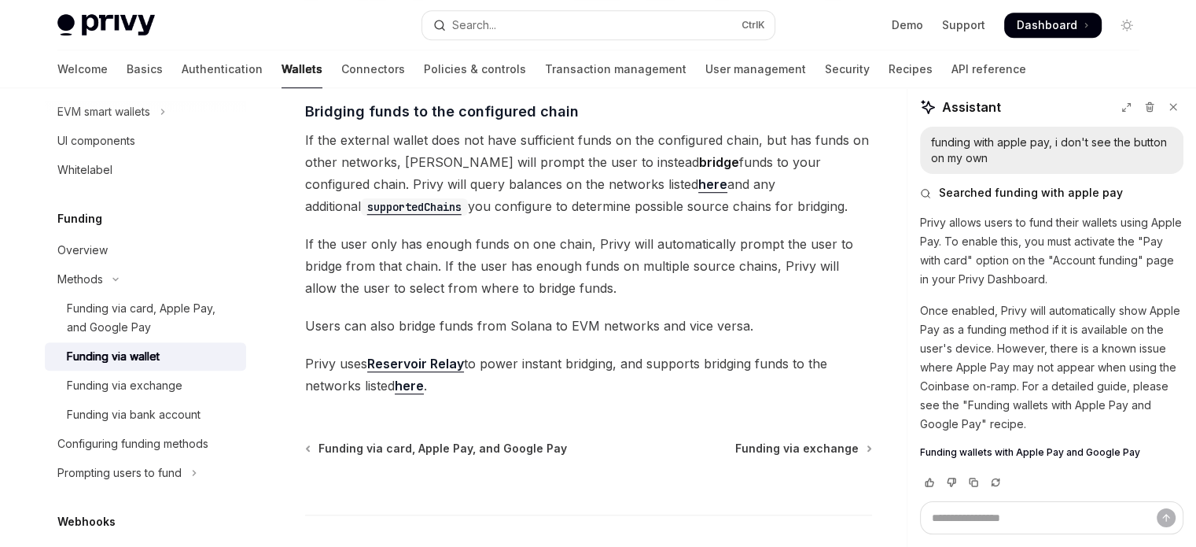
scroll to position [1129, 0]
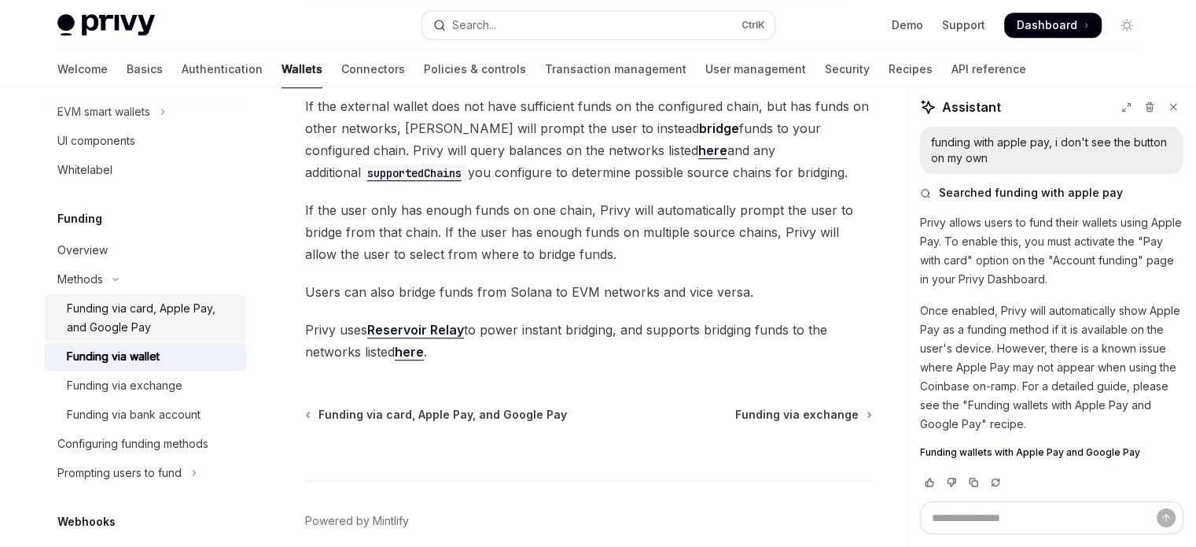
click at [154, 319] on div "Funding via card, Apple Pay, and Google Pay" at bounding box center [152, 318] width 170 height 38
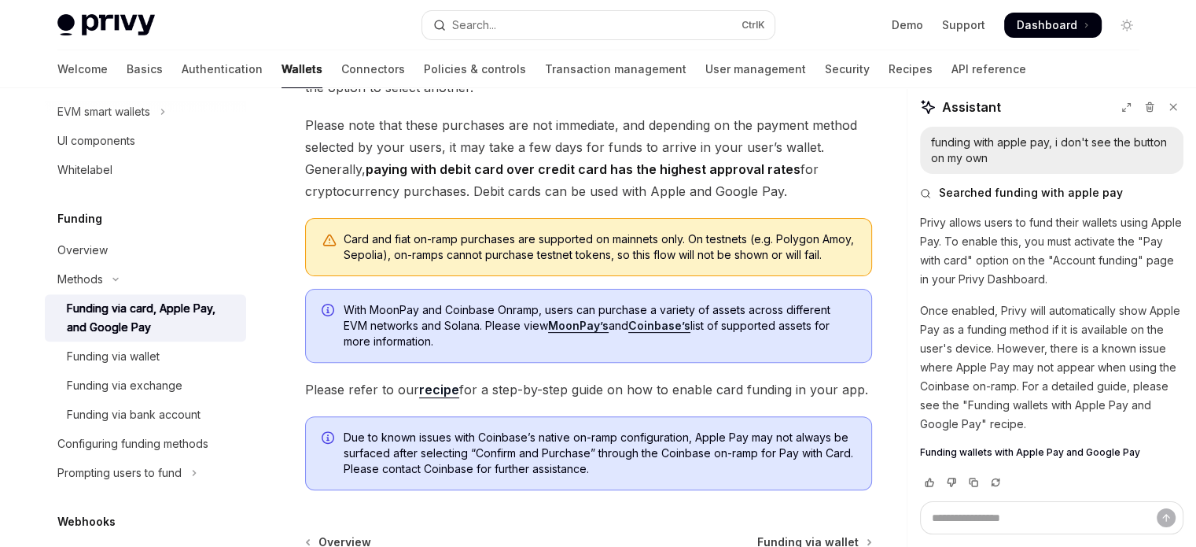
scroll to position [448, 0]
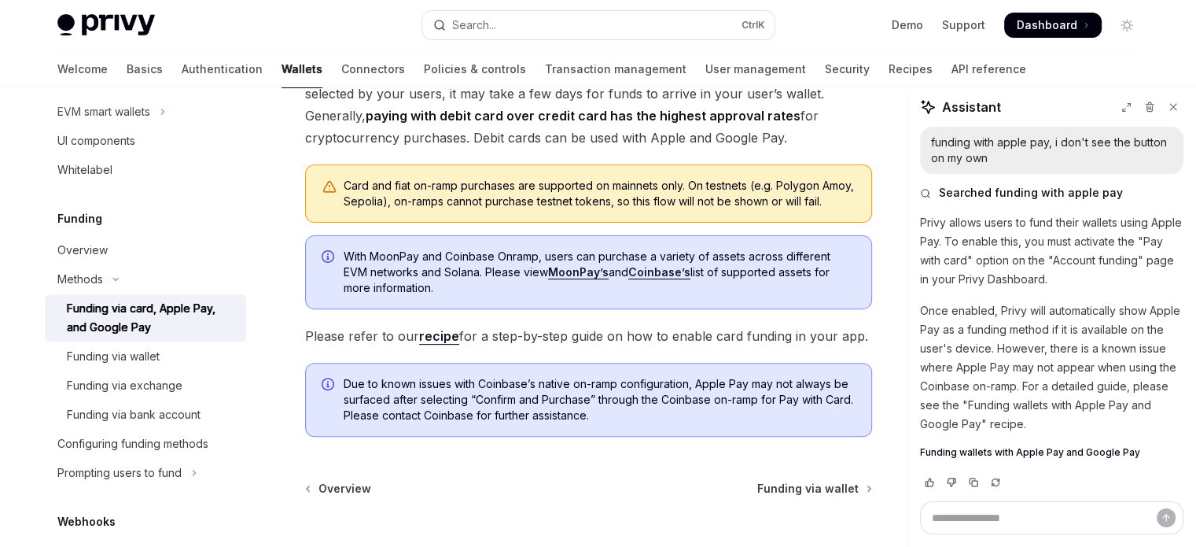
click at [438, 345] on link "recipe" at bounding box center [439, 336] width 40 height 17
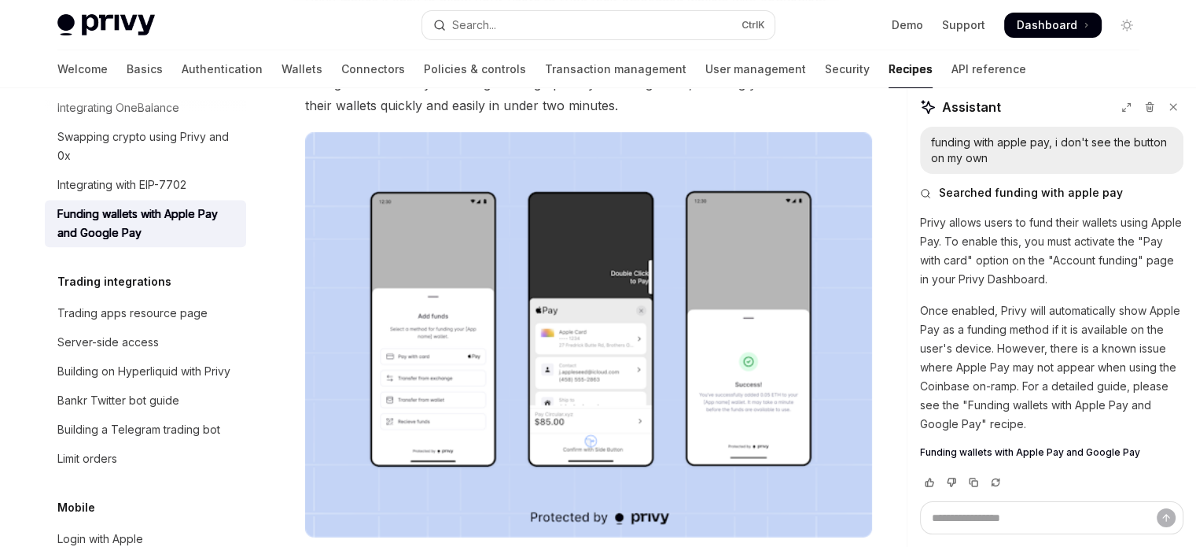
click at [560, 334] on img at bounding box center [588, 334] width 567 height 405
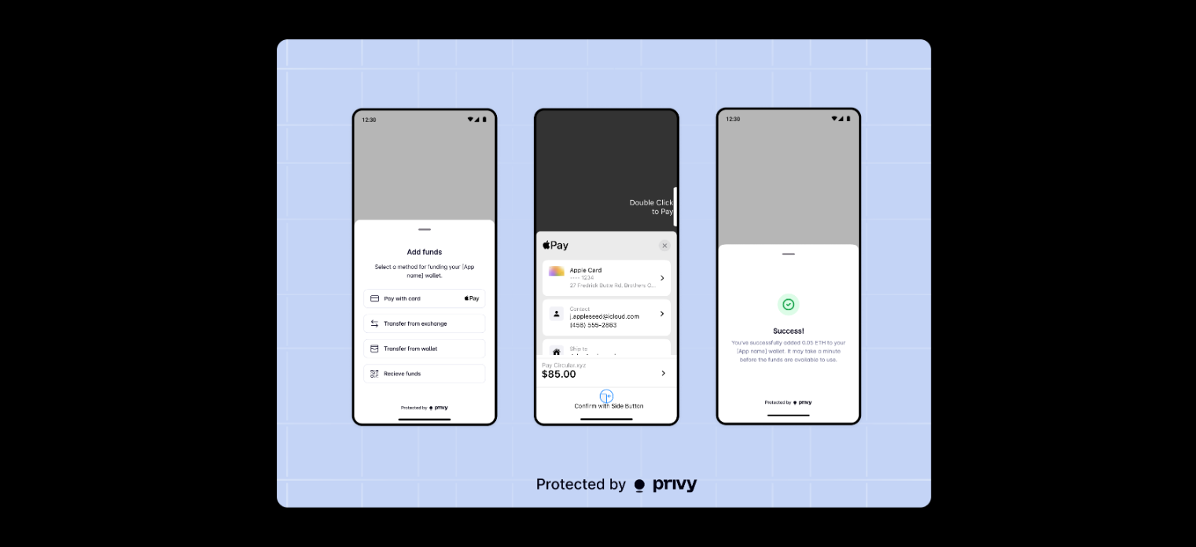
click at [422, 307] on img at bounding box center [604, 273] width 654 height 468
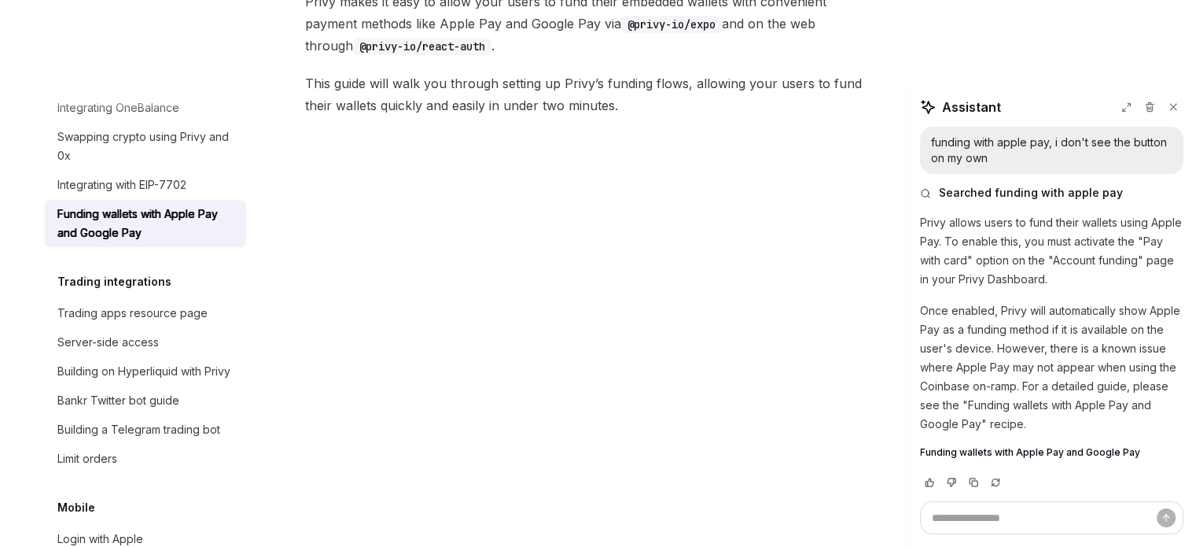
click at [411, 328] on img at bounding box center [588, 334] width 567 height 405
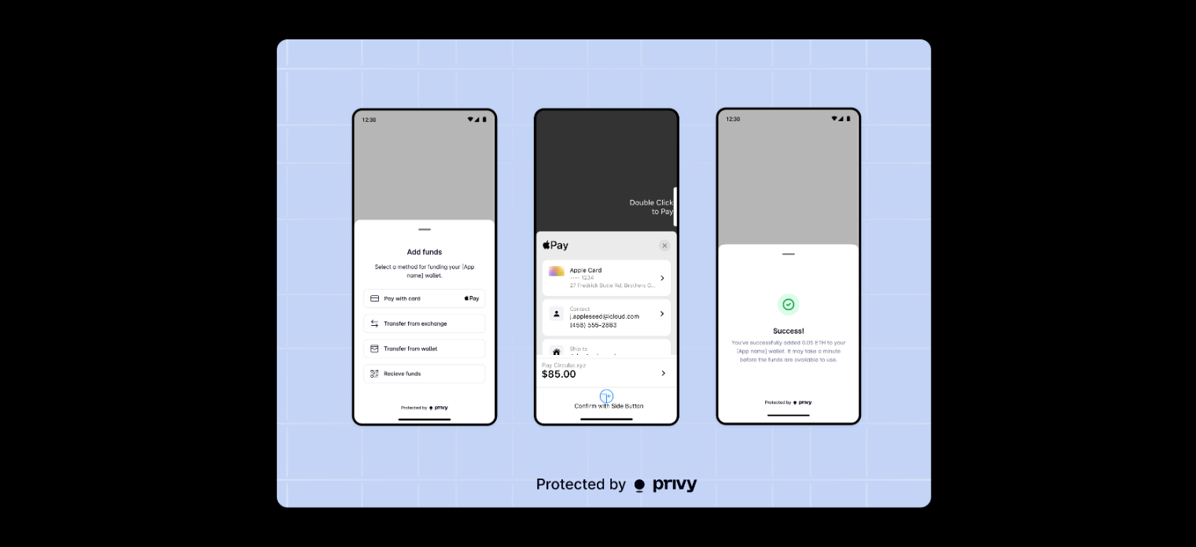
click at [399, 281] on img at bounding box center [604, 273] width 654 height 468
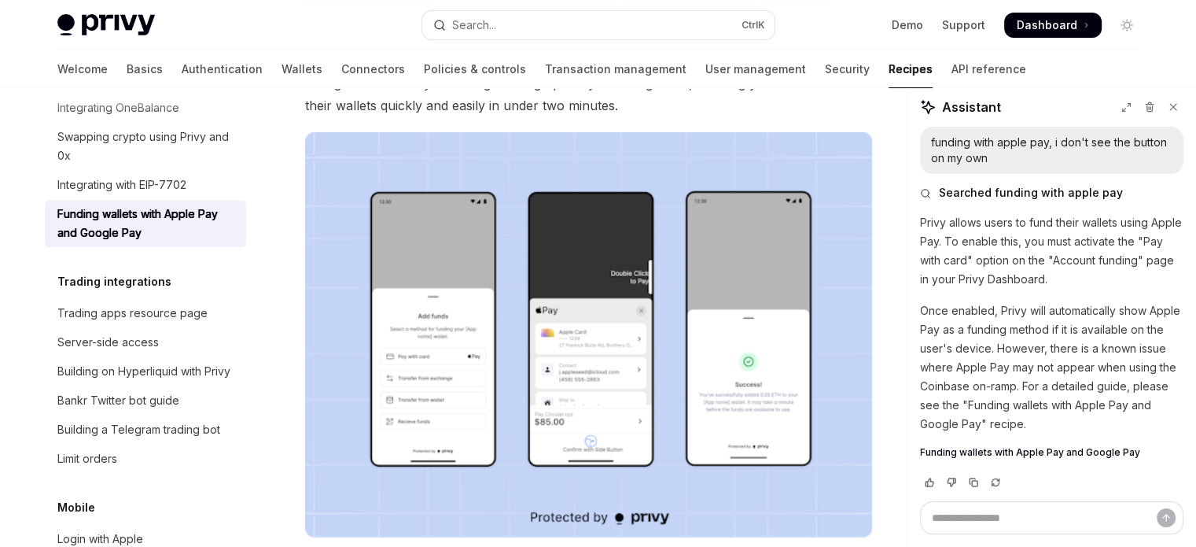
click at [447, 344] on img at bounding box center [588, 334] width 567 height 405
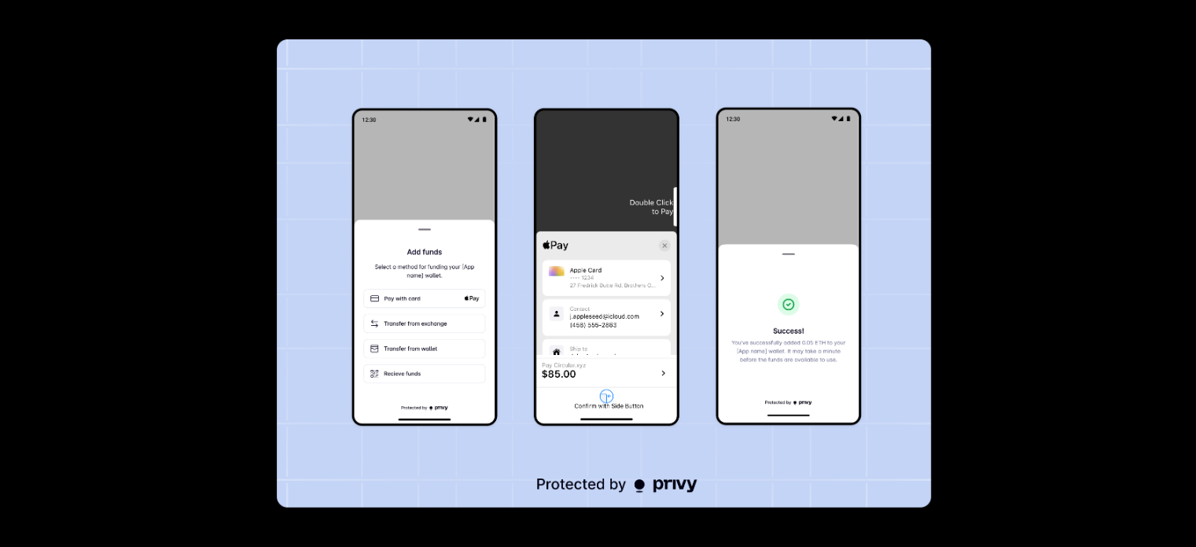
click at [1040, 302] on div at bounding box center [598, 273] width 1196 height 547
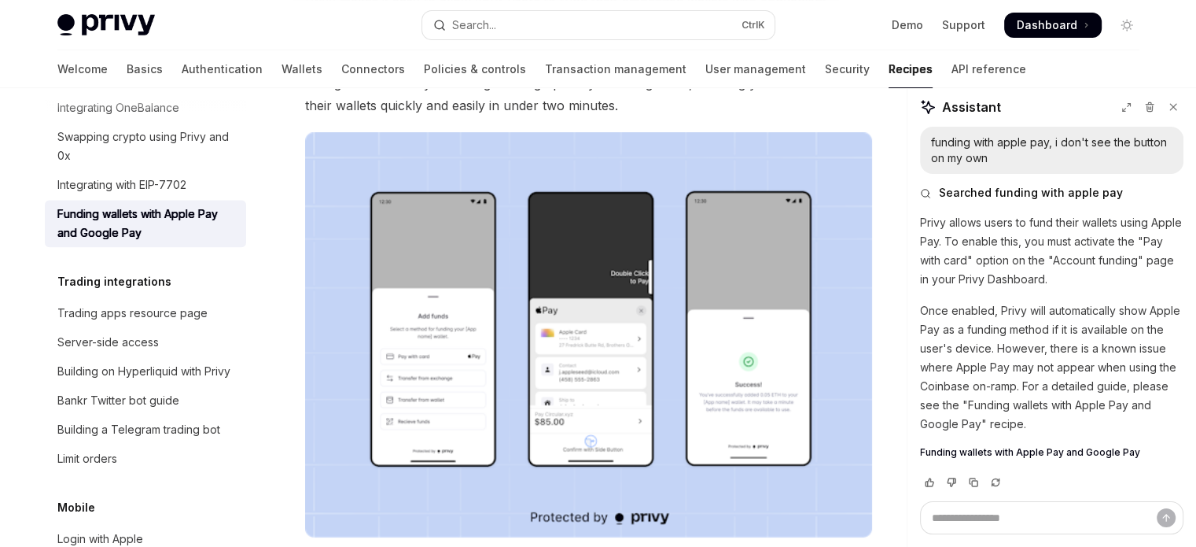
click at [595, 345] on img at bounding box center [588, 334] width 567 height 405
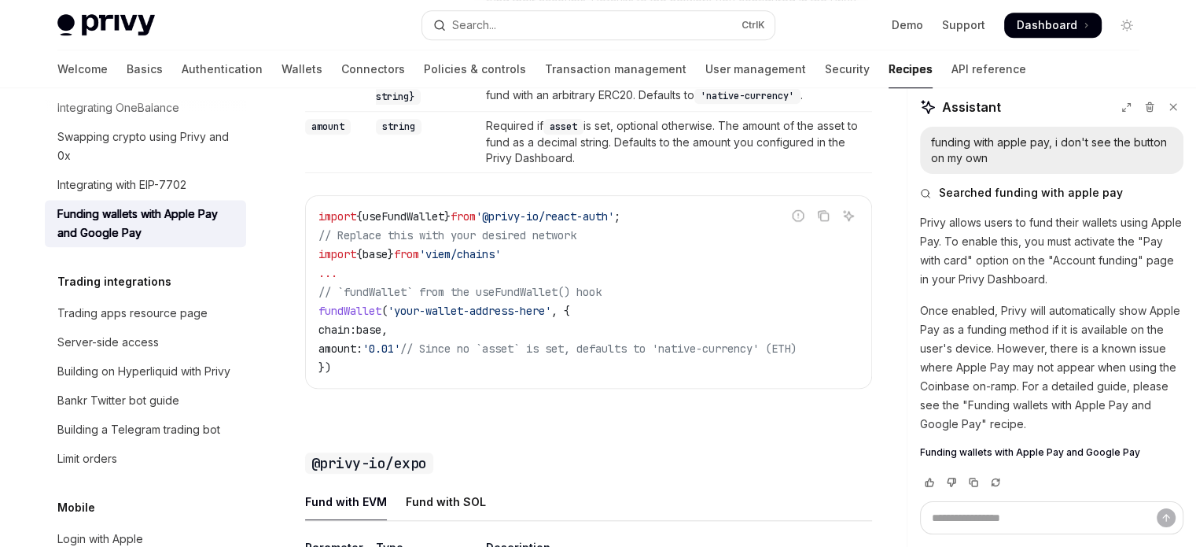
scroll to position [1337, 0]
click at [321, 317] on span "fundWallet" at bounding box center [350, 310] width 63 height 14
drag, startPoint x: 321, startPoint y: 318, endPoint x: 412, endPoint y: 370, distance: 105.4
click at [412, 370] on code "import { useFundWallet } from '@privy-io/react-auth' ; // Replace this with you…" at bounding box center [589, 291] width 540 height 170
click at [413, 376] on code "import { useFundWallet } from '@privy-io/react-auth' ; // Replace this with you…" at bounding box center [589, 291] width 540 height 170
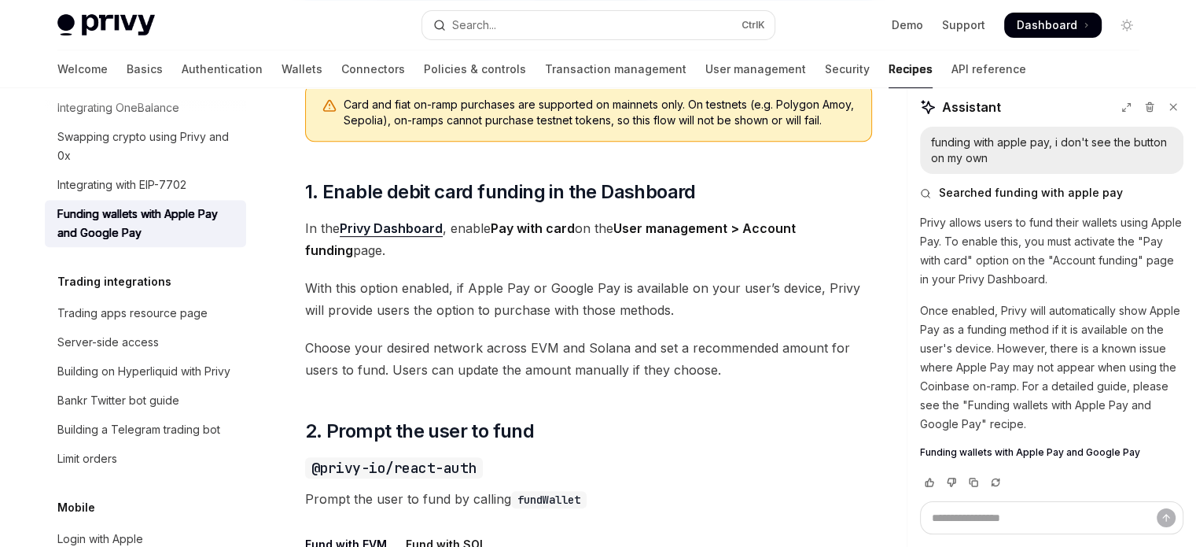
scroll to position [708, 0]
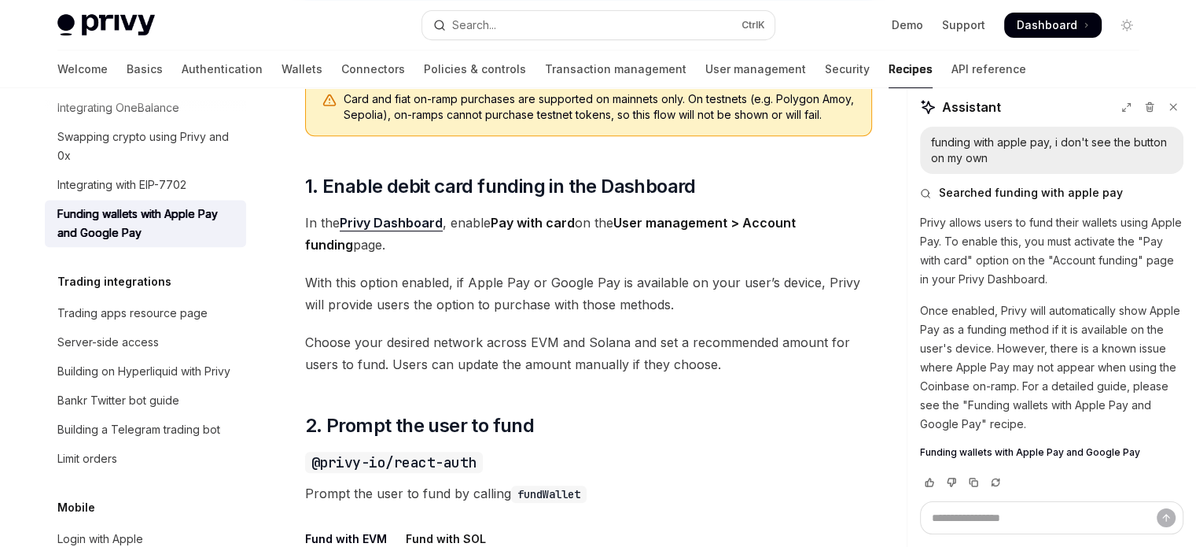
click at [465, 234] on span "In the Privy Dashboard , enable Pay with card on the User management > Account …" at bounding box center [588, 234] width 567 height 44
drag, startPoint x: 465, startPoint y: 234, endPoint x: 655, endPoint y: 238, distance: 190.4
click at [652, 238] on span "In the Privy Dashboard , enable Pay with card on the User management > Account …" at bounding box center [588, 234] width 567 height 44
click at [639, 346] on span "Choose your desired network across EVM and Solana and set a recommended amount …" at bounding box center [588, 353] width 567 height 44
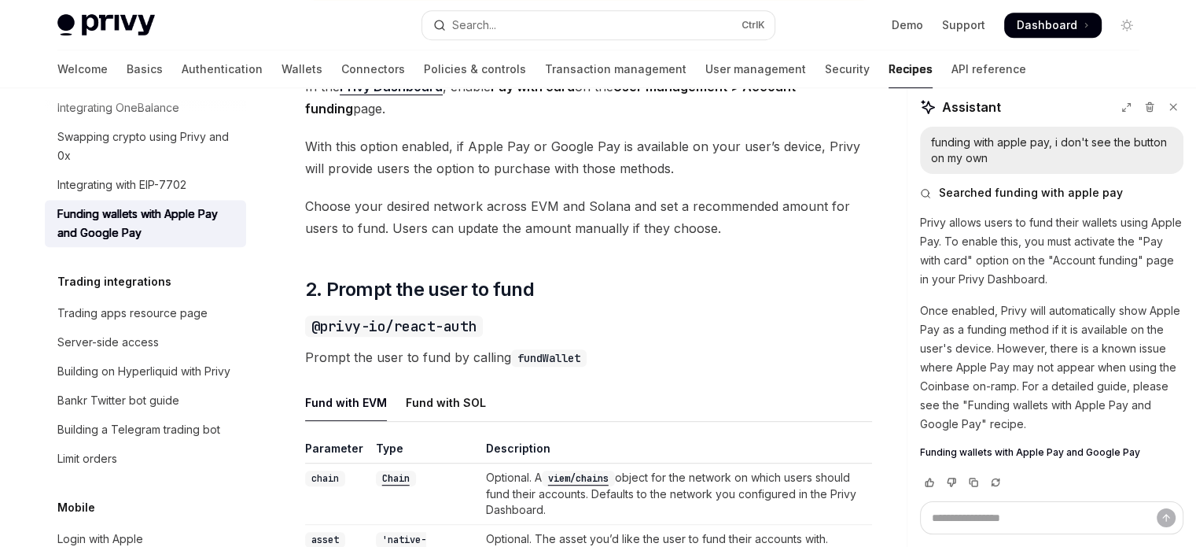
scroll to position [842, 0]
click at [1174, 105] on icon at bounding box center [1173, 106] width 11 height 11
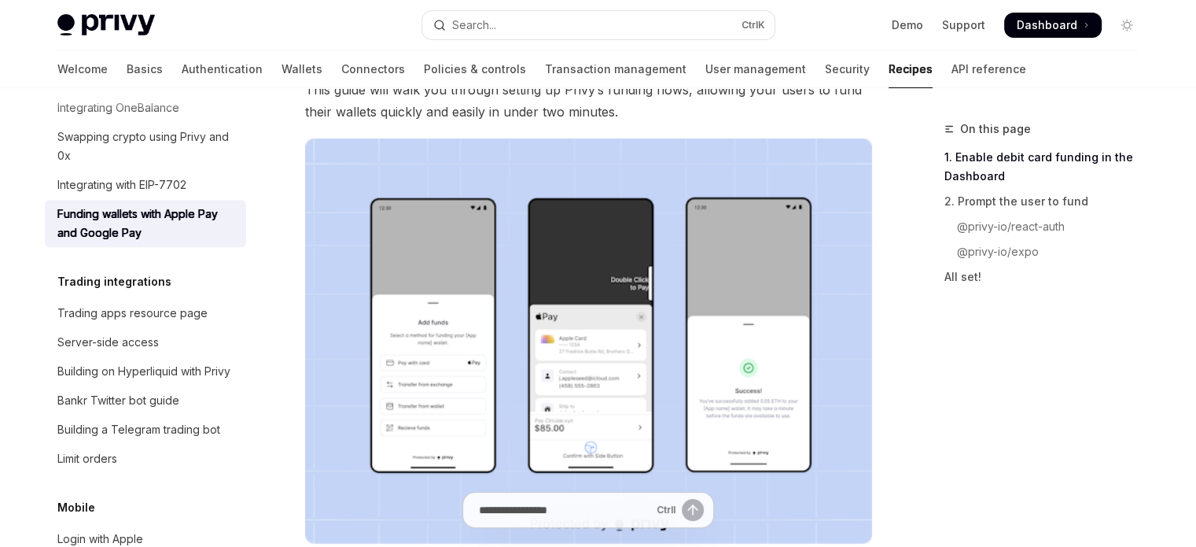
scroll to position [56, 0]
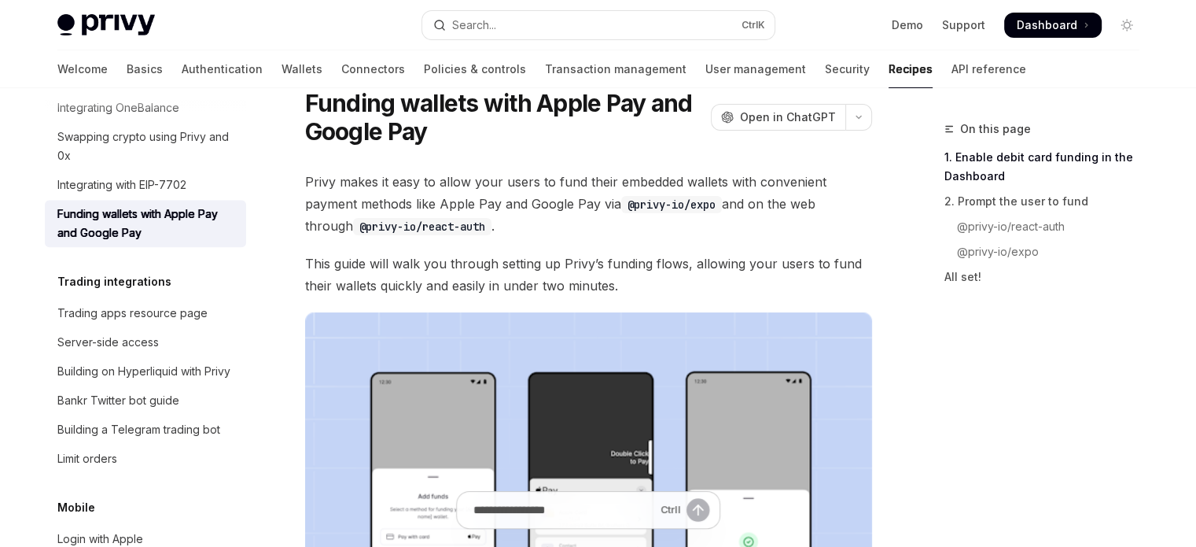
click at [610, 511] on div "Ctrl I" at bounding box center [588, 510] width 264 height 38
type textarea "*"
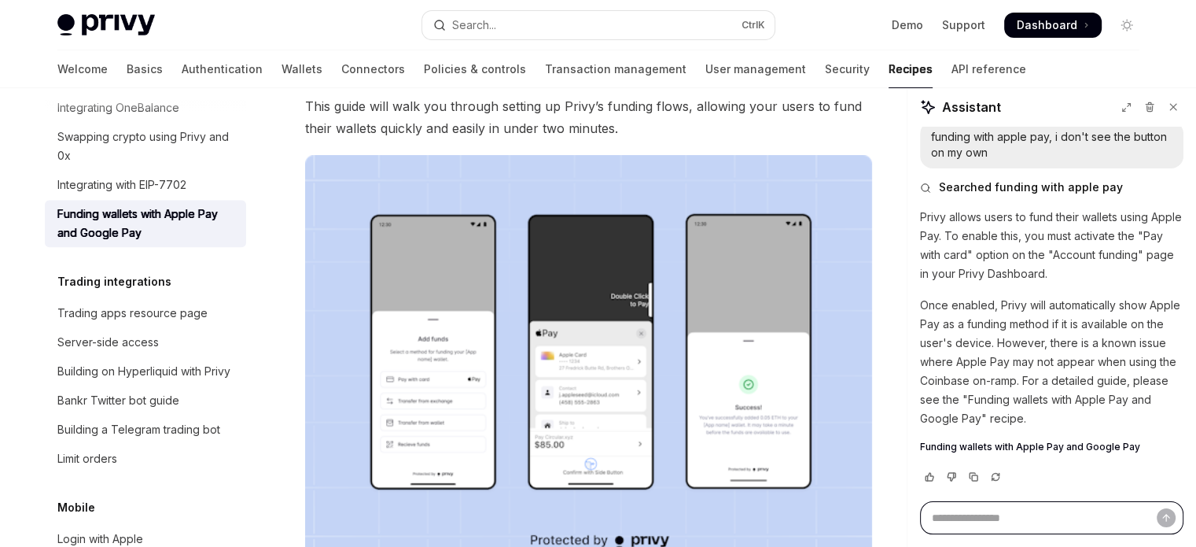
scroll to position [0, 0]
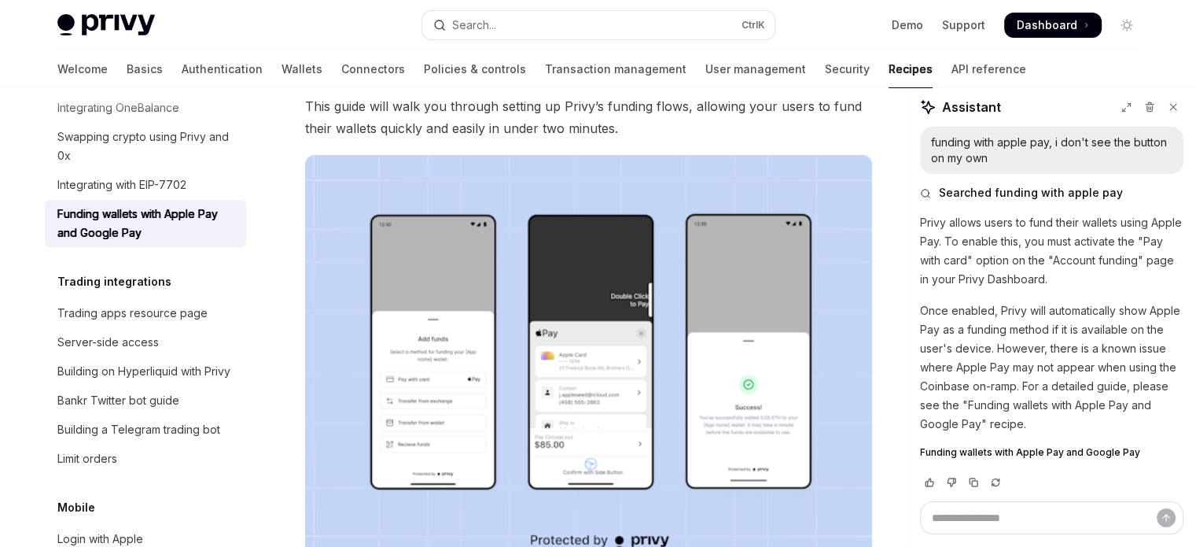
click at [919, 216] on div "funding with apple pay, i don't see the button on my own Searched funding with …" at bounding box center [1052, 314] width 289 height 374
drag, startPoint x: 919, startPoint y: 216, endPoint x: 1051, endPoint y: 297, distance: 155.4
click at [1085, 286] on div "funding with apple pay, i don't see the button on my own Searched funding with …" at bounding box center [1052, 314] width 289 height 374
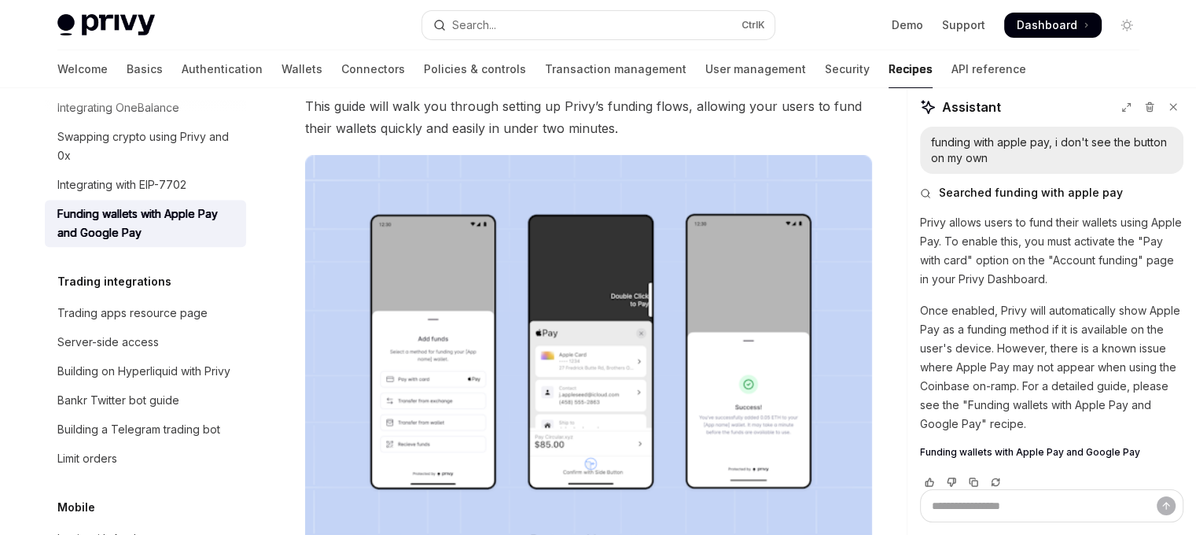
click at [923, 307] on p "Once enabled, Privy will automatically show Apple Pay as a funding method if it…" at bounding box center [1051, 367] width 263 height 132
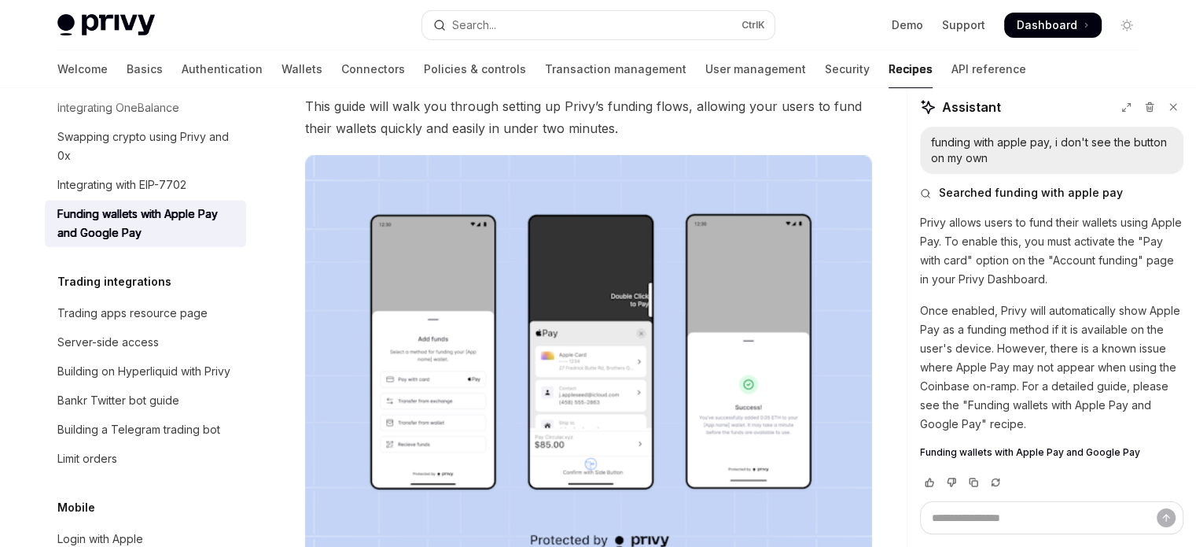
drag, startPoint x: 923, startPoint y: 307, endPoint x: 1023, endPoint y: 378, distance: 121.8
click at [1023, 378] on p "Once enabled, Privy will automatically show Apple Pay as a funding method if it…" at bounding box center [1051, 367] width 263 height 132
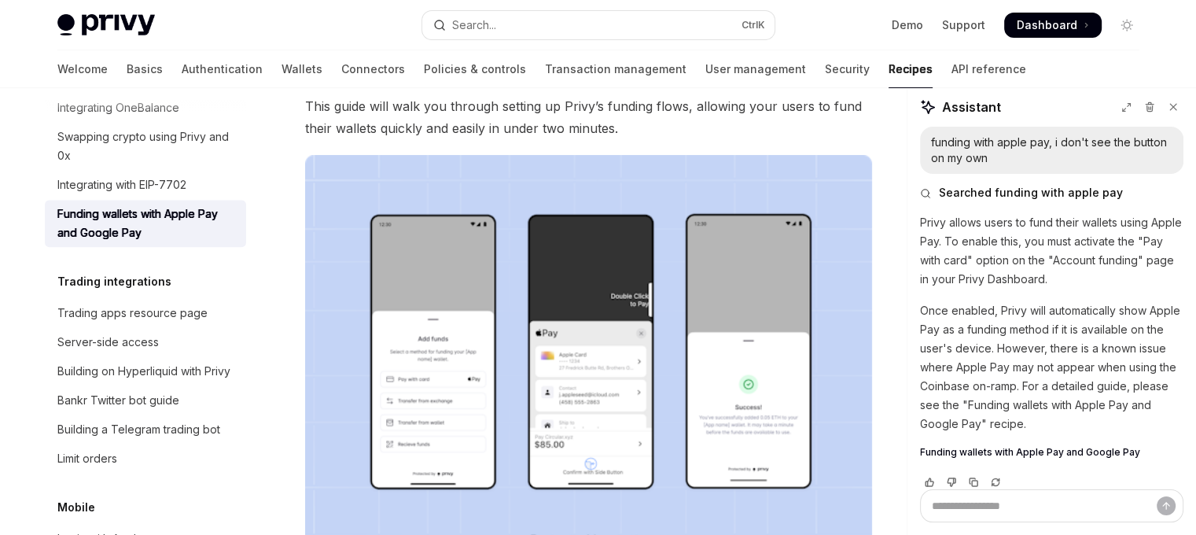
click at [1165, 410] on p "Once enabled, Privy will automatically show Apple Pay as a funding method if it…" at bounding box center [1051, 367] width 263 height 132
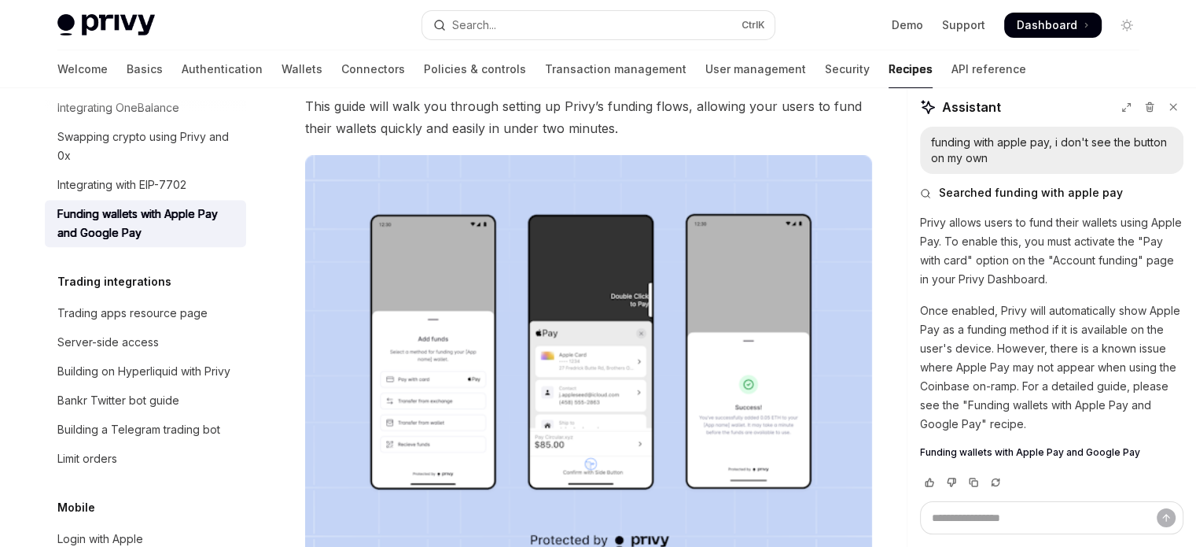
click at [1040, 350] on p "Once enabled, Privy will automatically show Apple Pay as a funding method if it…" at bounding box center [1051, 367] width 263 height 132
drag, startPoint x: 1040, startPoint y: 350, endPoint x: 1107, endPoint y: 426, distance: 100.9
click at [1107, 426] on p "Once enabled, Privy will automatically show Apple Pay as a funding method if it…" at bounding box center [1051, 367] width 263 height 132
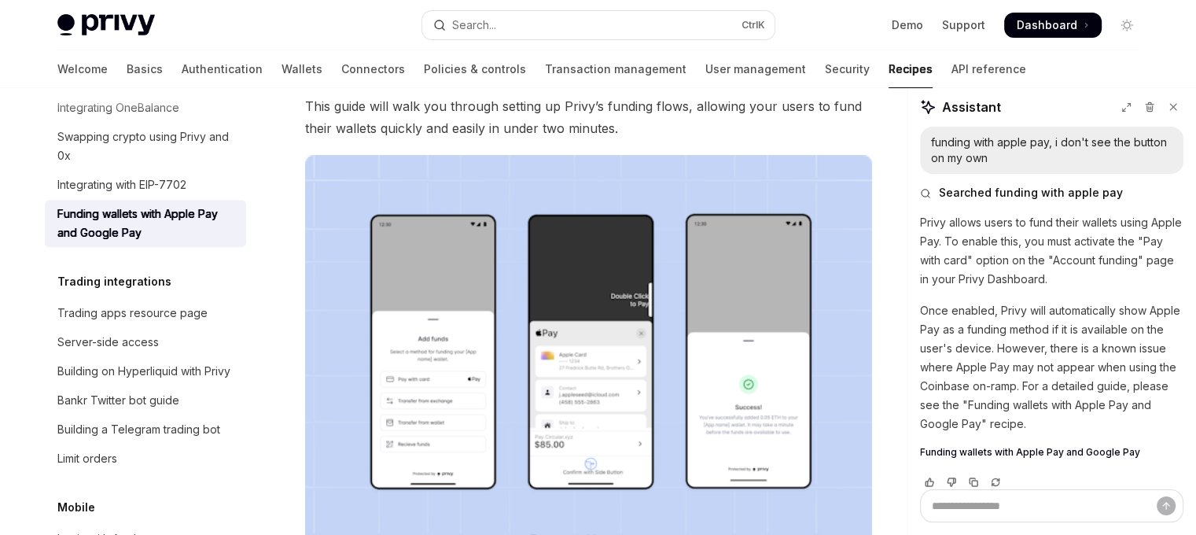
copy div "However, there is a known issue where Apple Pay may not appear when using the C…"
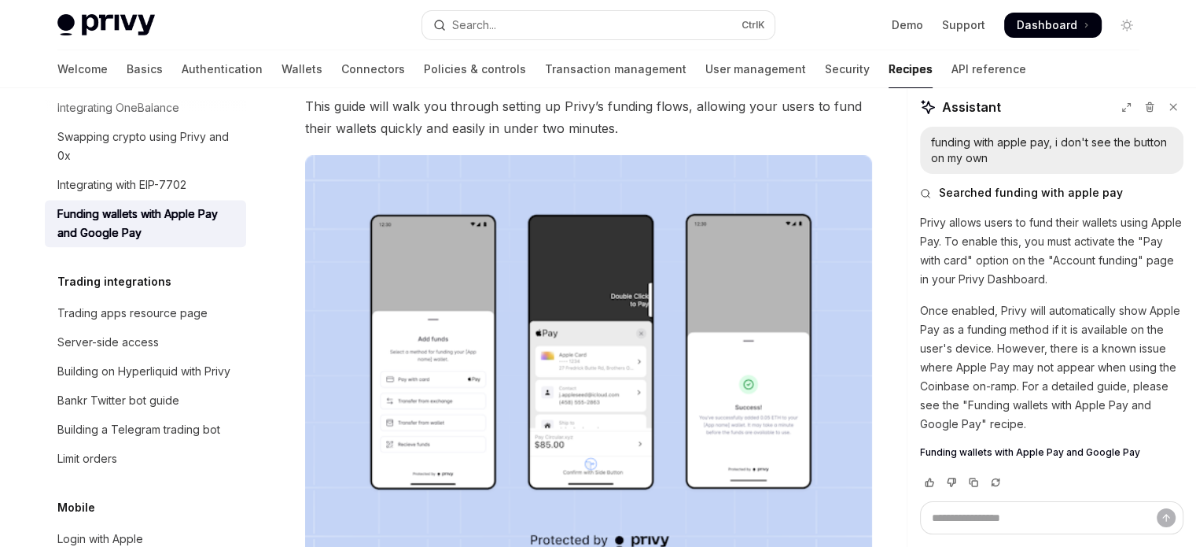
click at [972, 408] on p "Once enabled, Privy will automatically show Apple Pay as a funding method if it…" at bounding box center [1051, 367] width 263 height 132
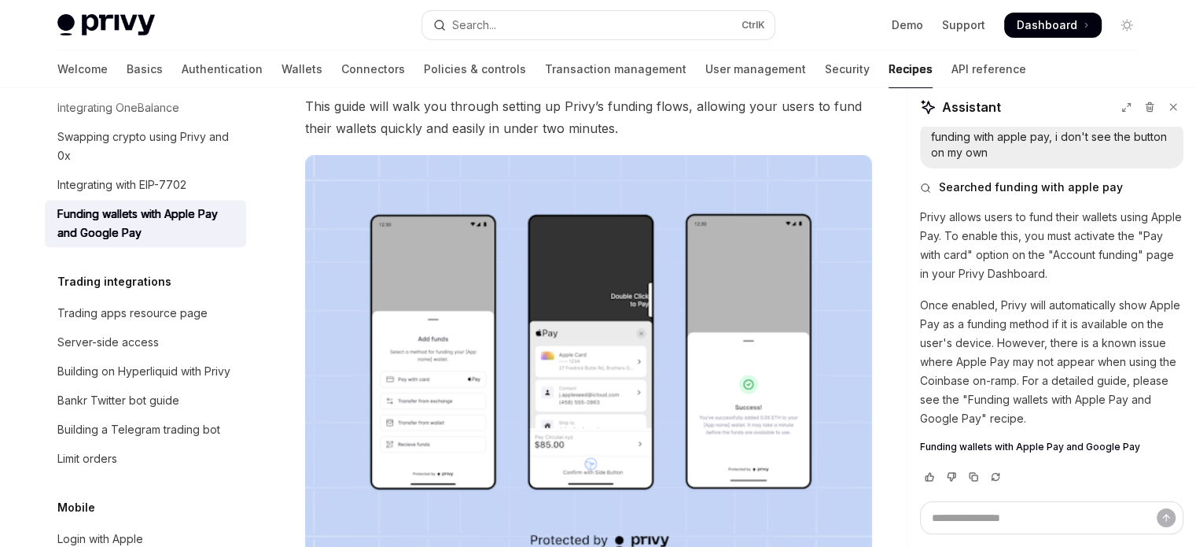
click at [519, 358] on img at bounding box center [588, 357] width 567 height 405
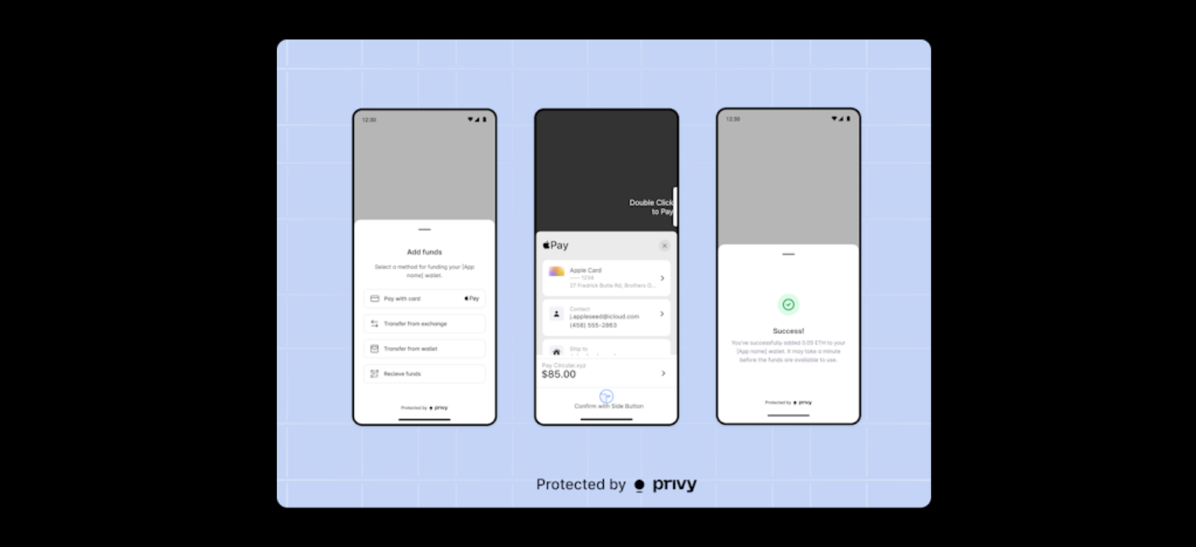
click at [636, 196] on img at bounding box center [604, 273] width 654 height 468
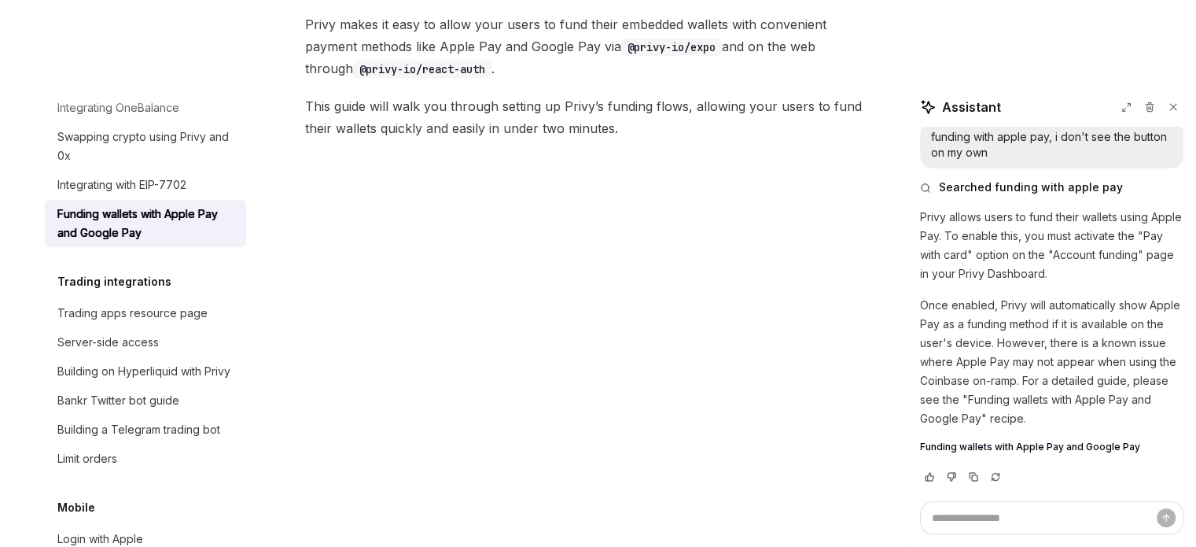
click at [630, 338] on img at bounding box center [588, 357] width 567 height 405
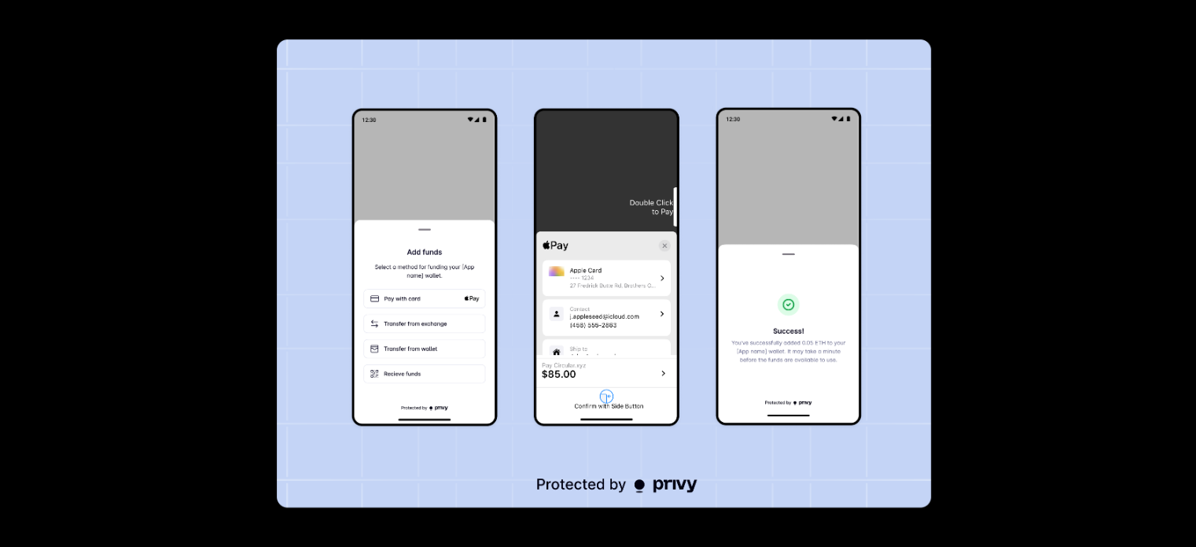
click at [1086, 356] on div at bounding box center [598, 273] width 1196 height 547
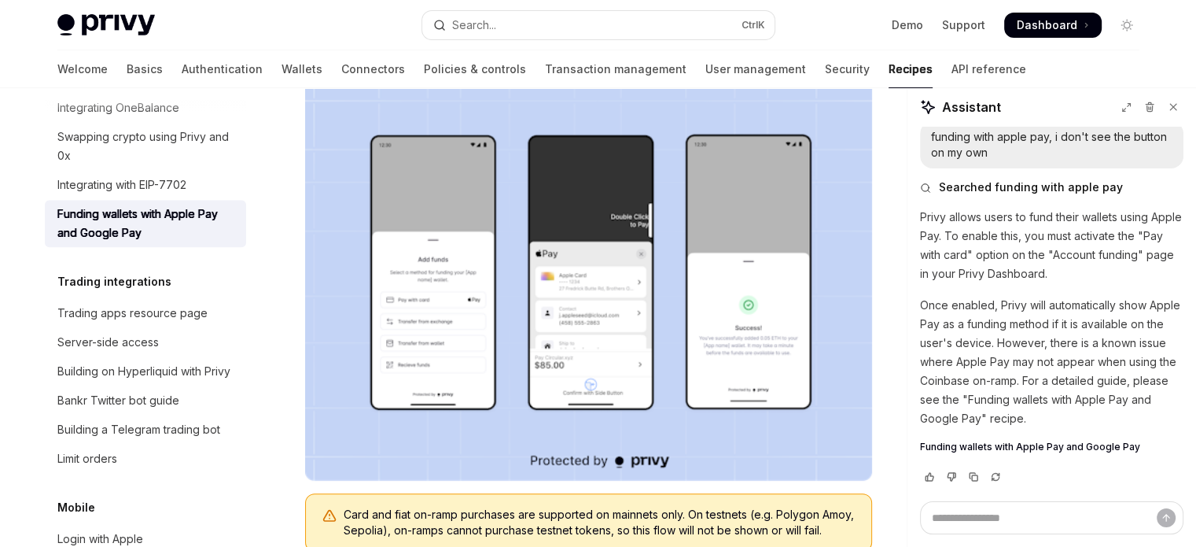
scroll to position [292, 0]
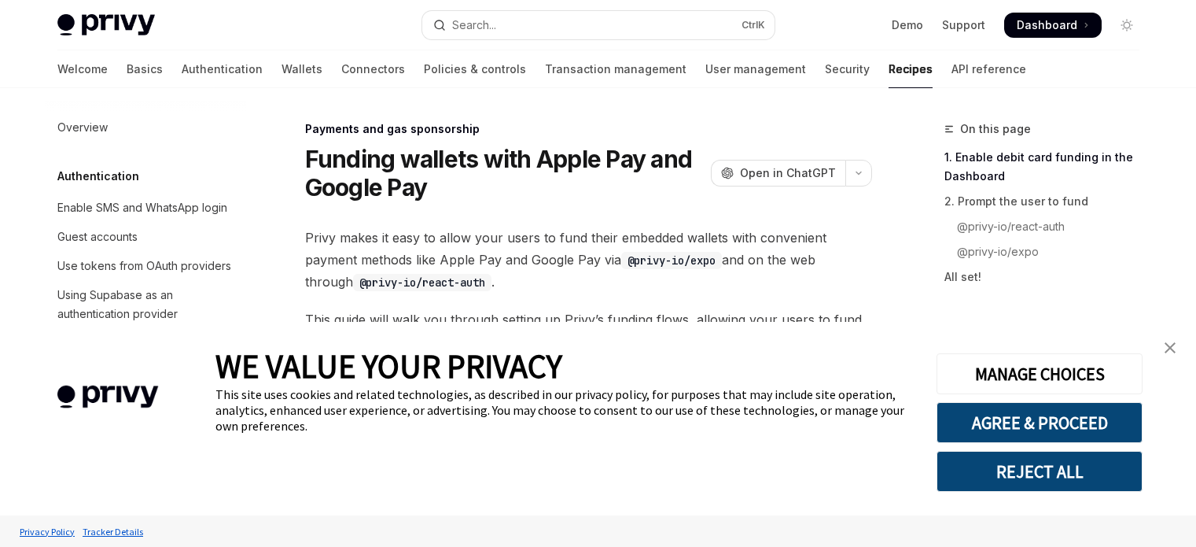
type textarea "*"
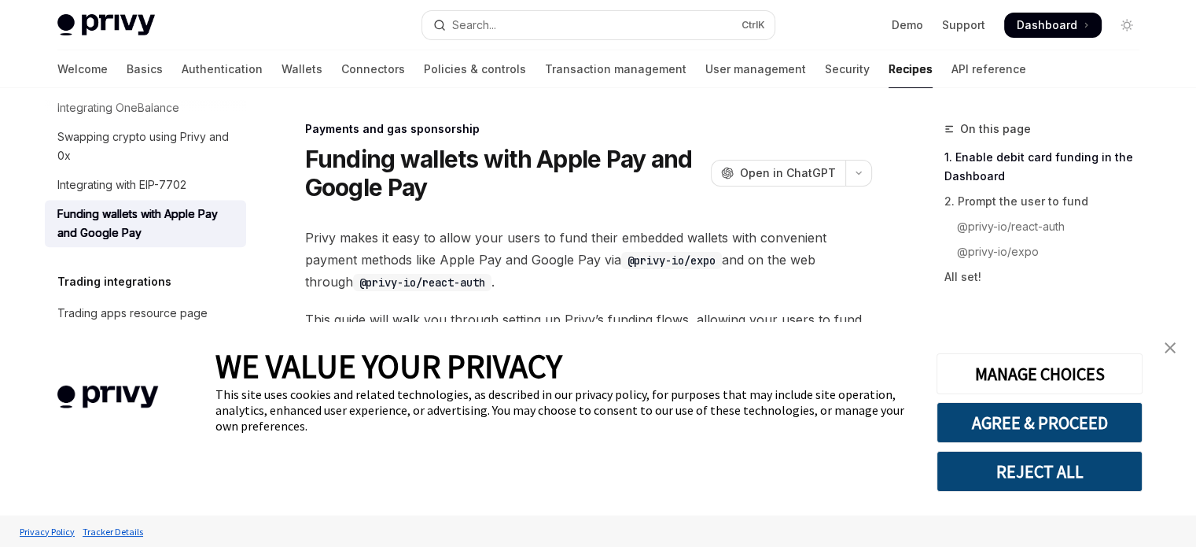
click at [1181, 354] on link "close banner" at bounding box center [1170, 347] width 31 height 31
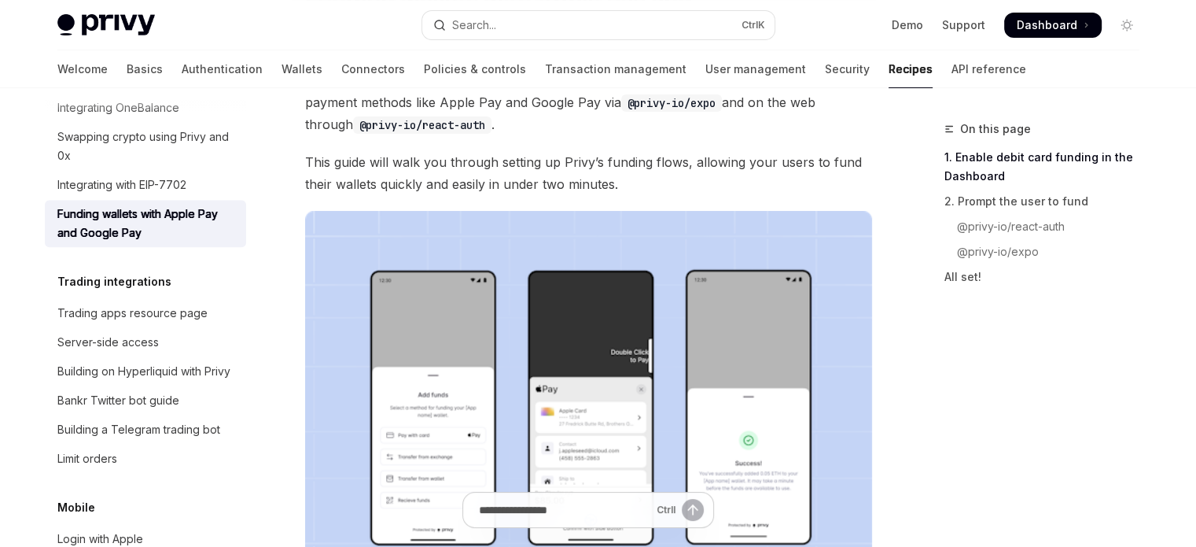
scroll to position [236, 0]
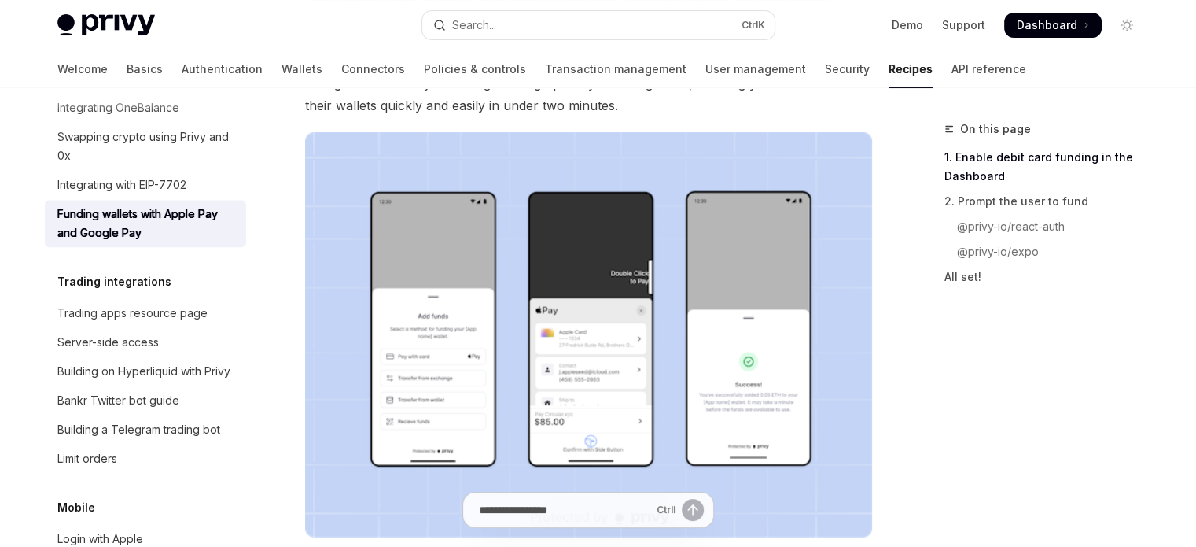
click at [470, 348] on img at bounding box center [588, 334] width 567 height 405
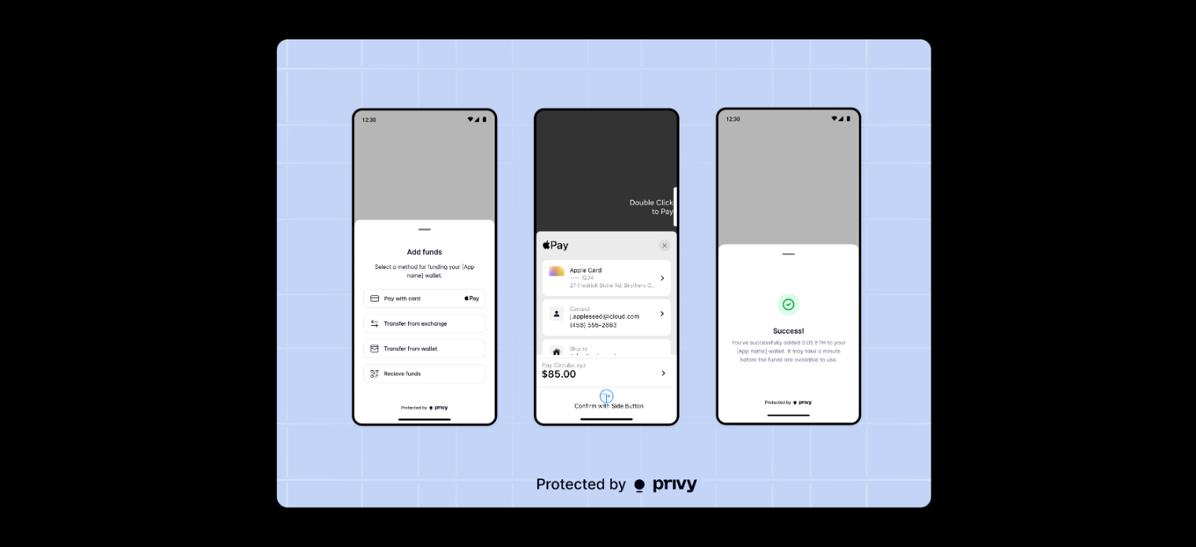
click at [377, 336] on img at bounding box center [604, 273] width 654 height 468
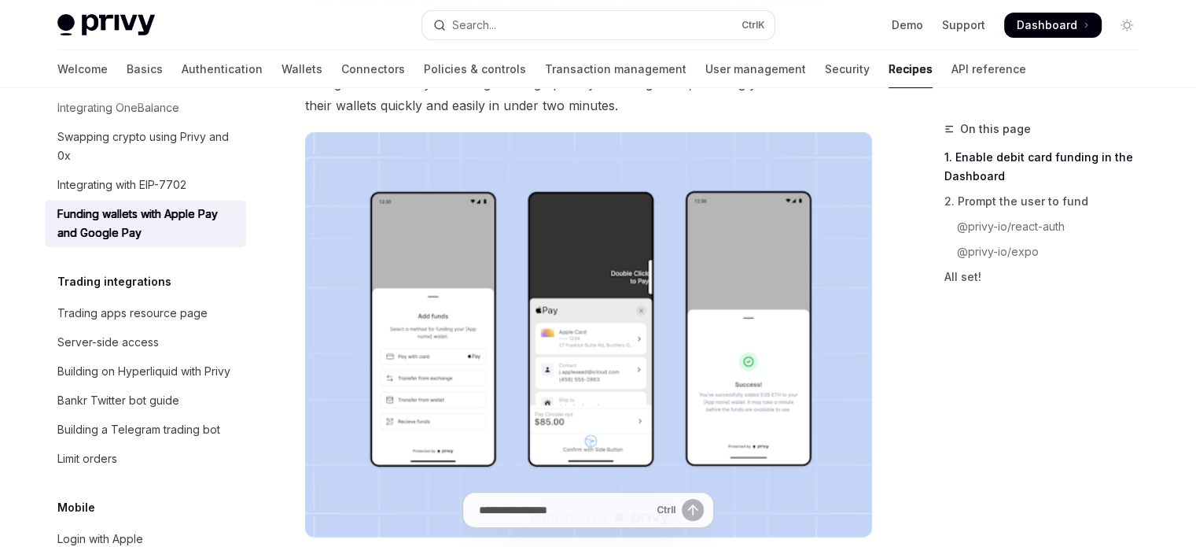
click at [415, 348] on img at bounding box center [588, 334] width 567 height 405
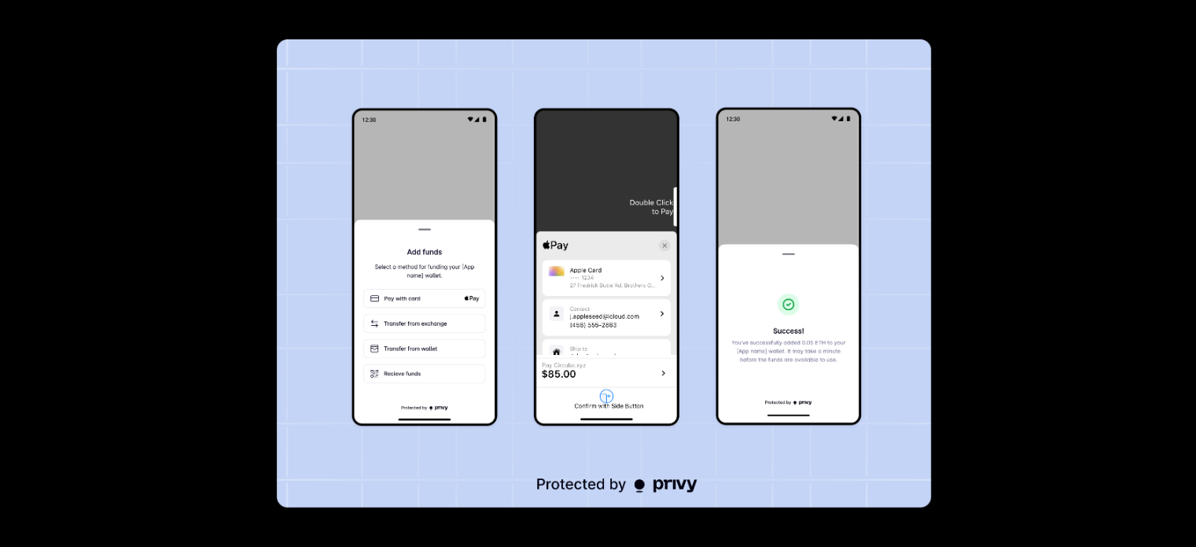
click at [1060, 427] on div at bounding box center [598, 273] width 1196 height 547
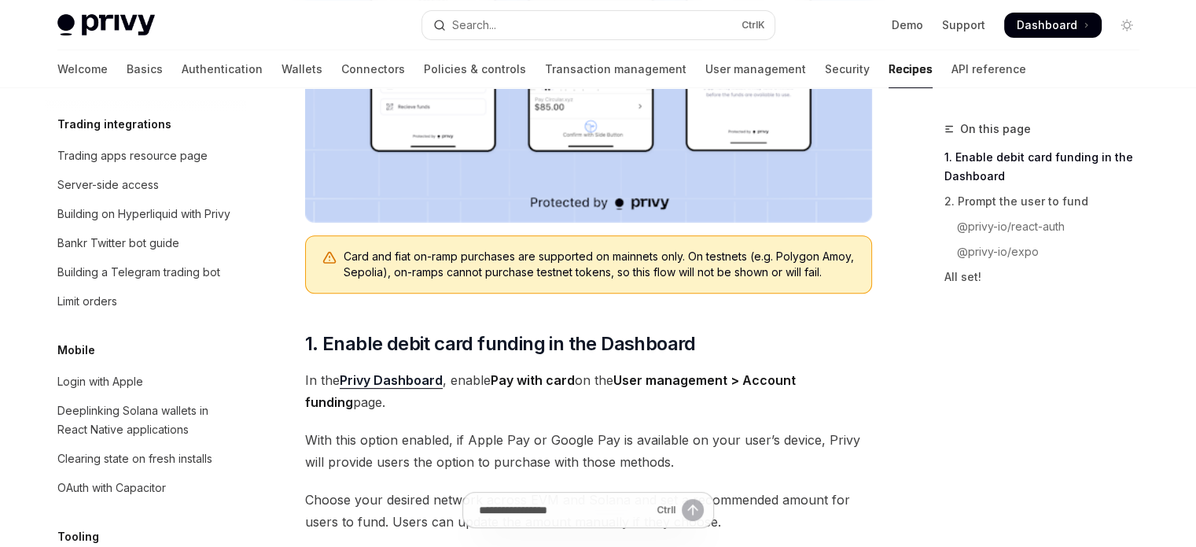
scroll to position [1749, 0]
